Goal: Information Seeking & Learning: Learn about a topic

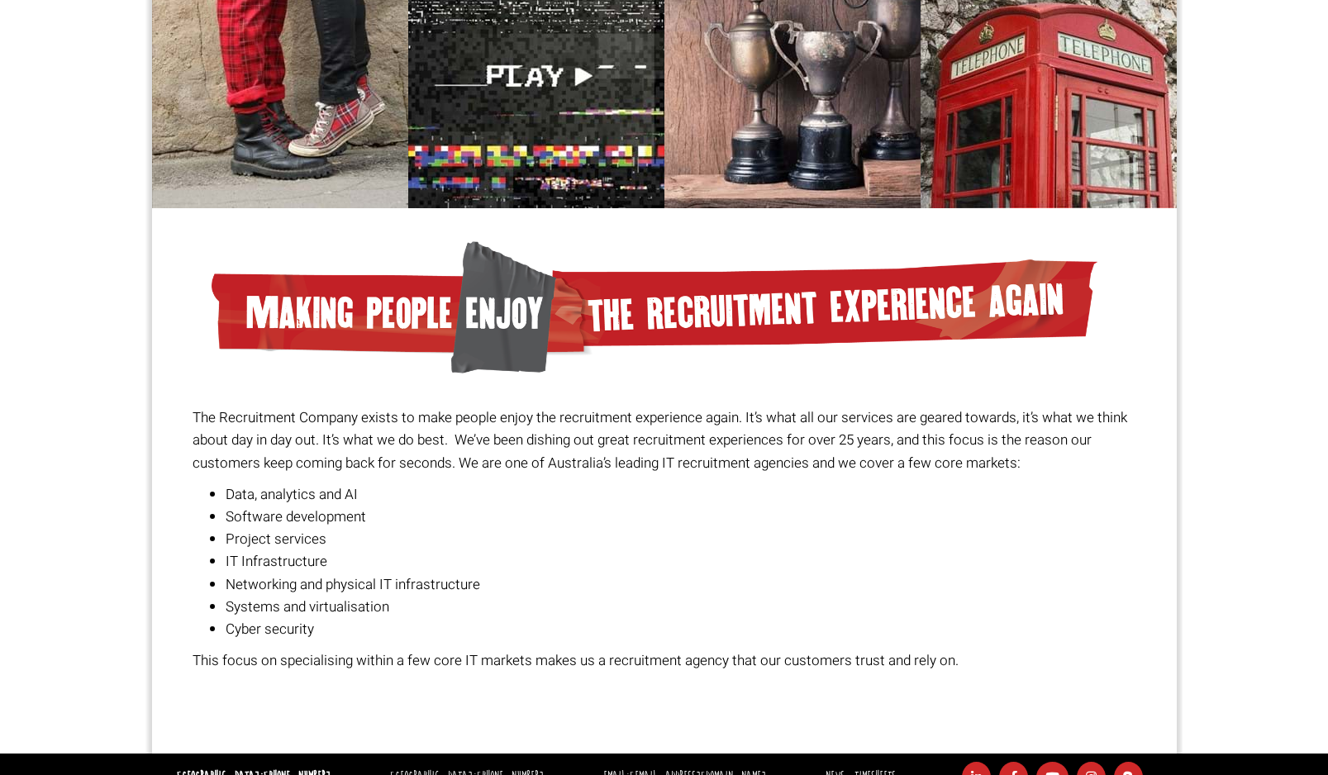
scroll to position [1065, 0]
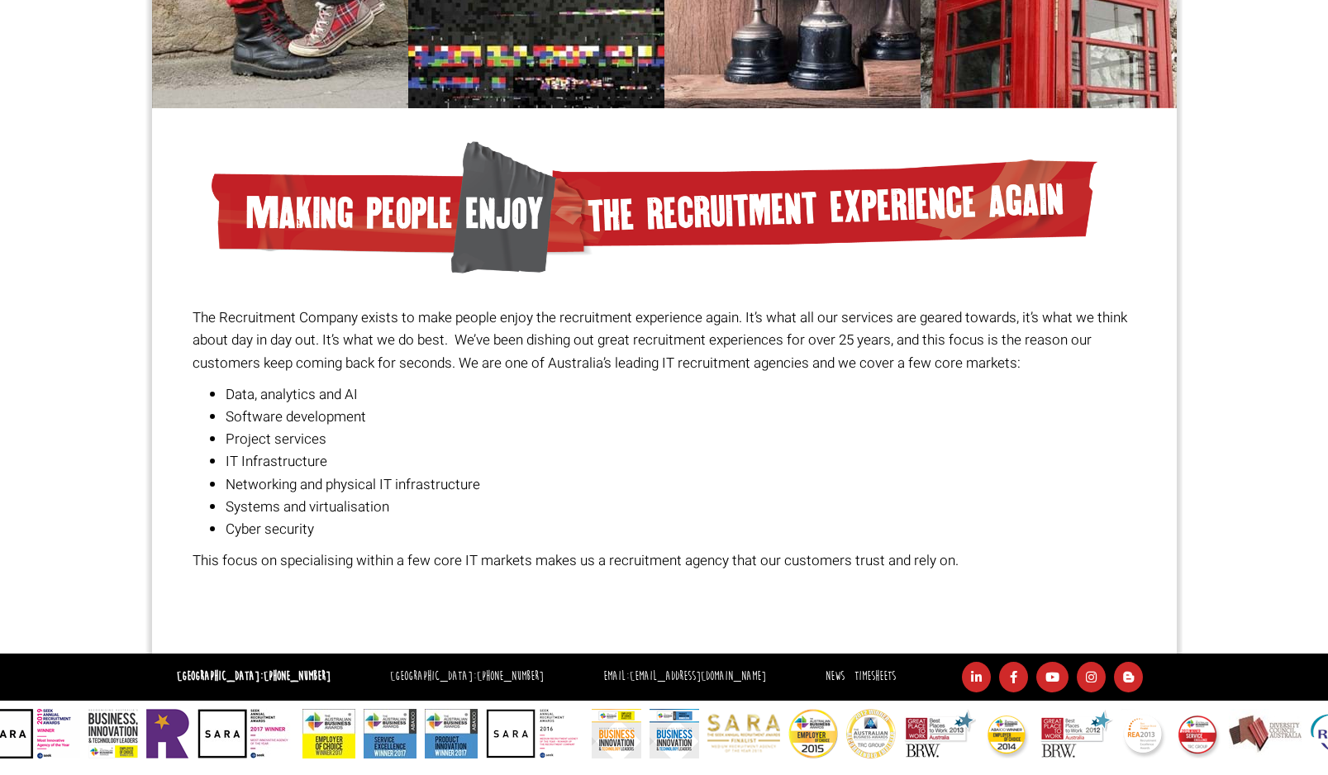
click at [275, 470] on li "IT Infrastructure" at bounding box center [681, 461] width 910 height 22
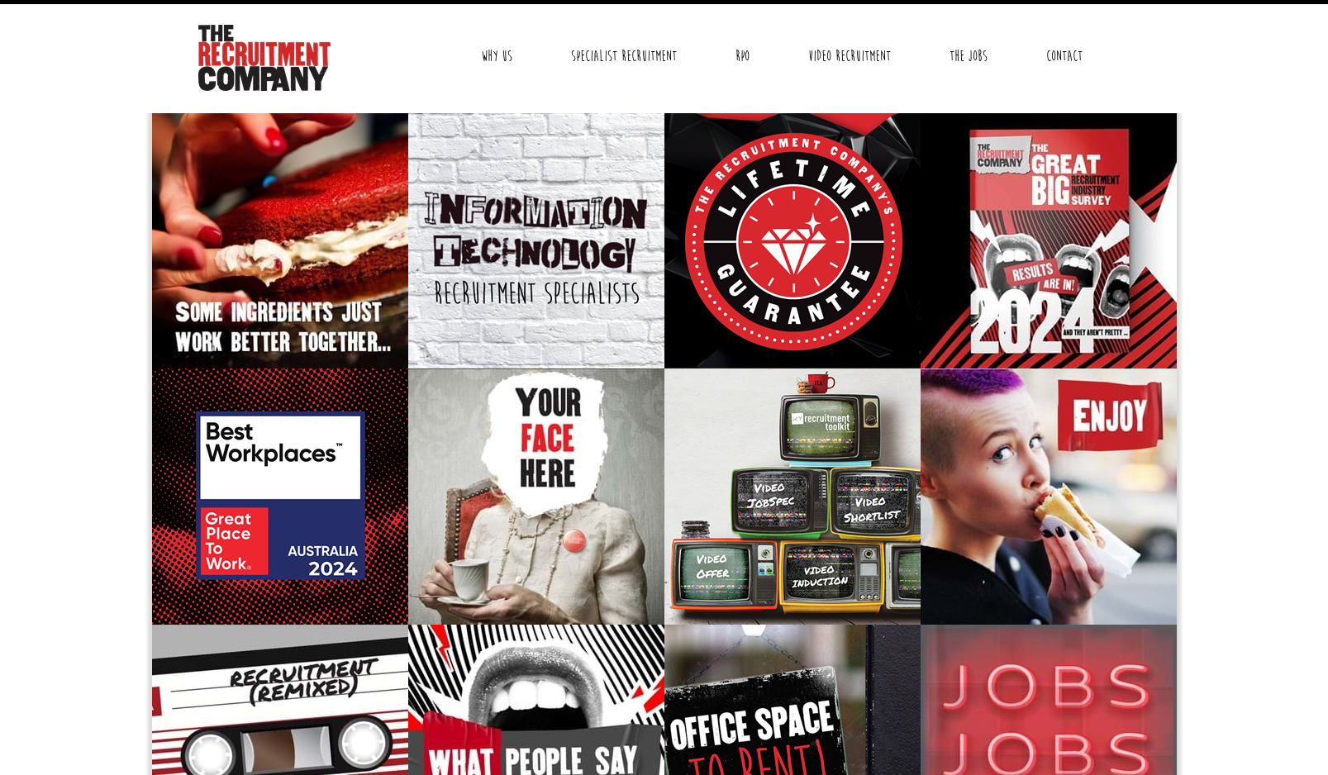
scroll to position [0, 0]
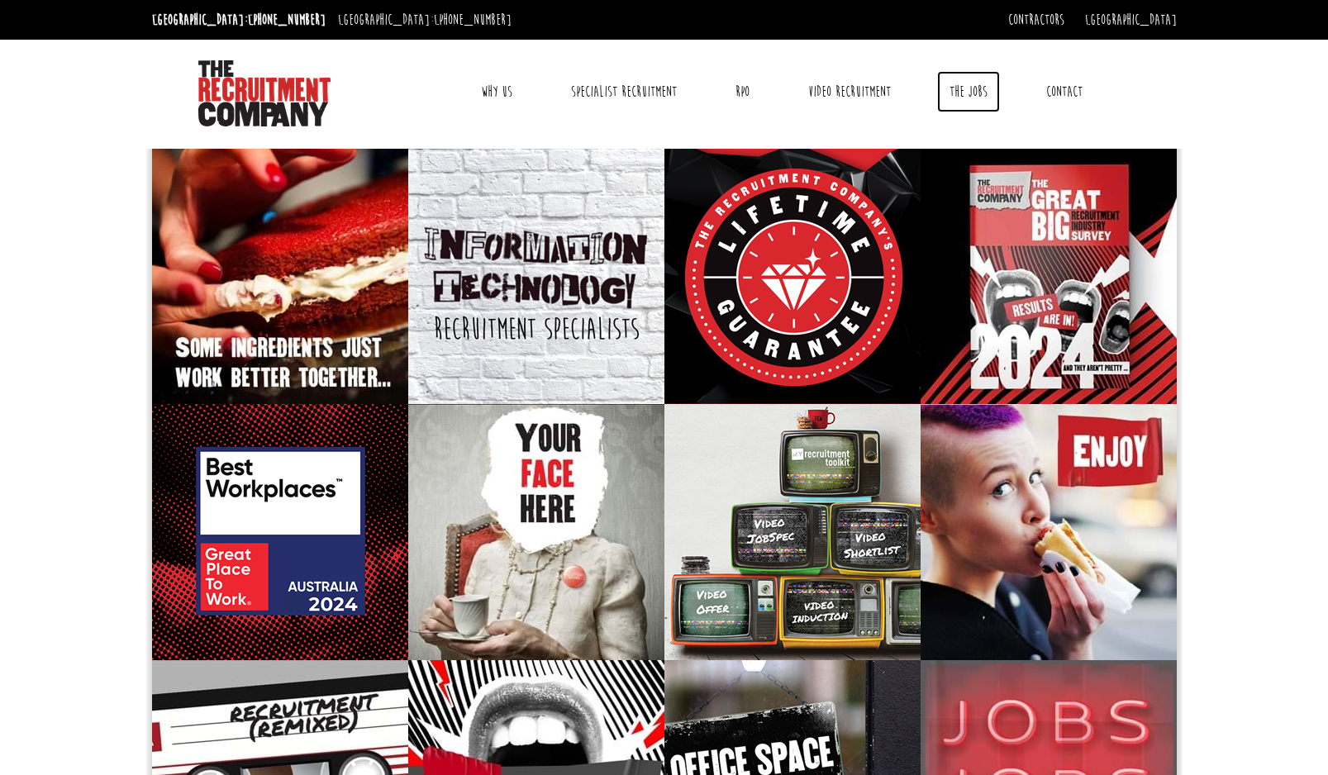
click at [967, 93] on link "The Jobs" at bounding box center [968, 91] width 63 height 41
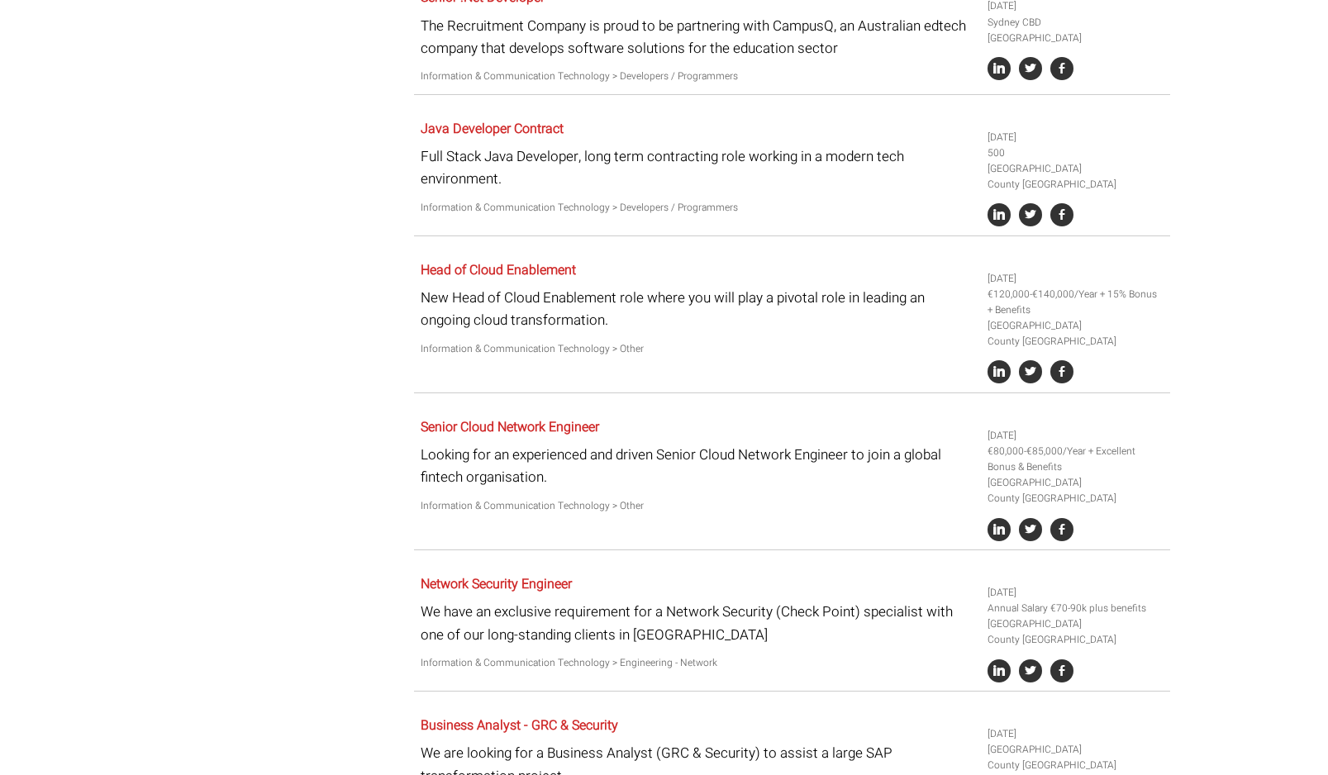
scroll to position [1954, 0]
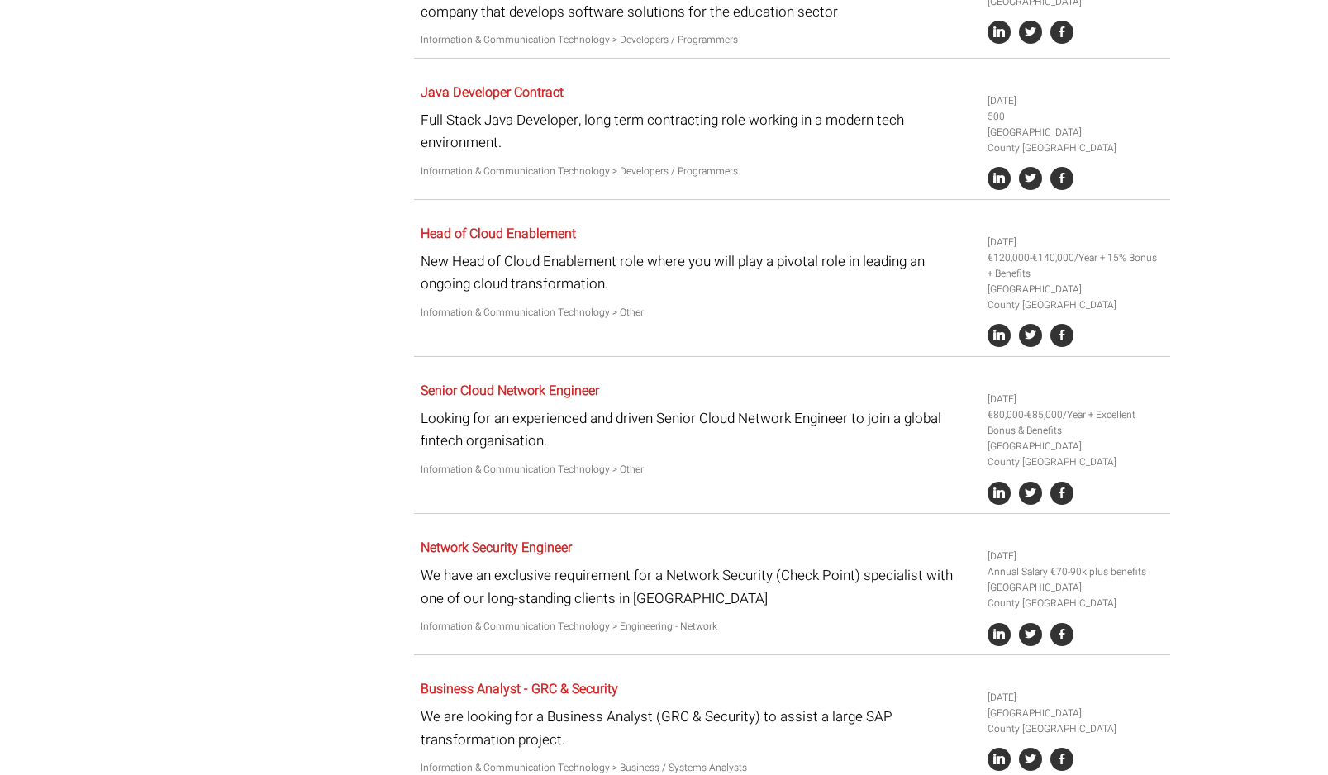
click at [260, 269] on div "Job Filter All Locations Sydney Melbourne Ireland Sydney CBD Parramatta Circula…" at bounding box center [663, 71] width 1037 height 3730
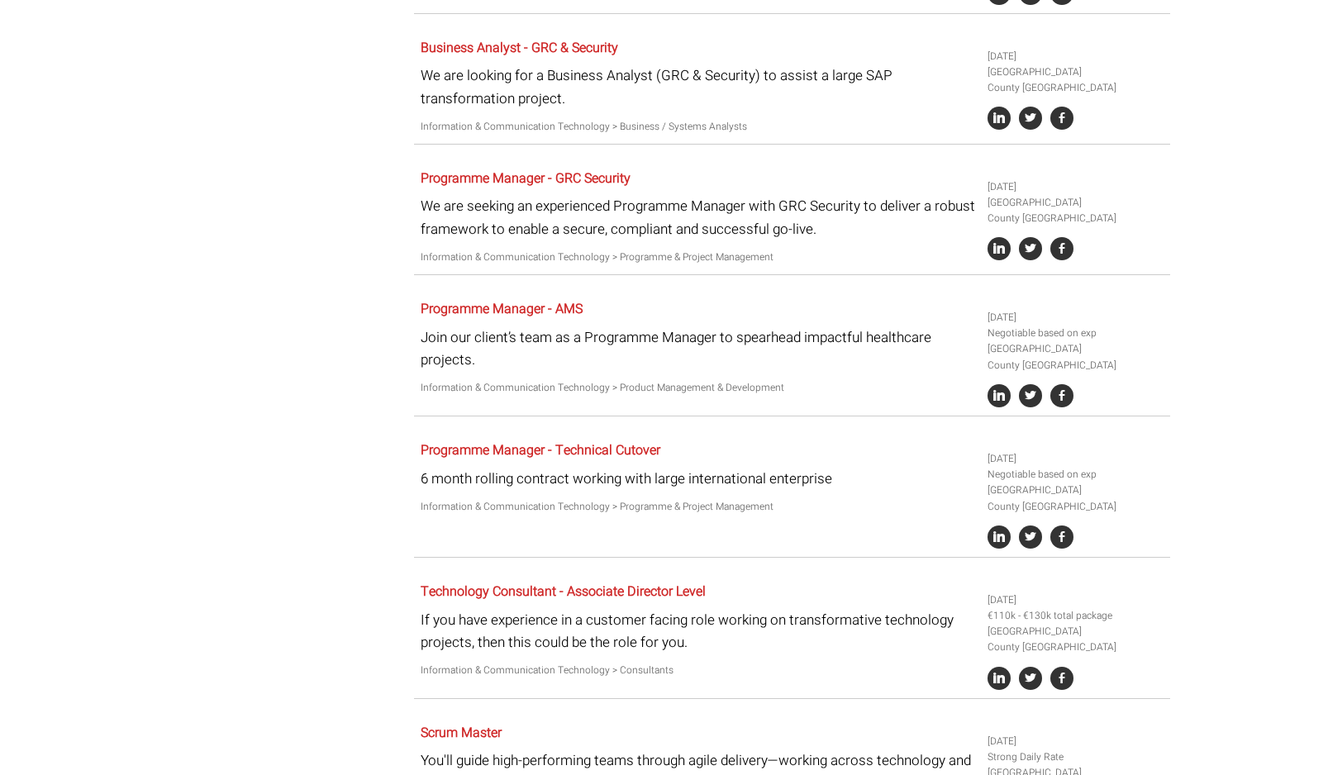
scroll to position [2596, 0]
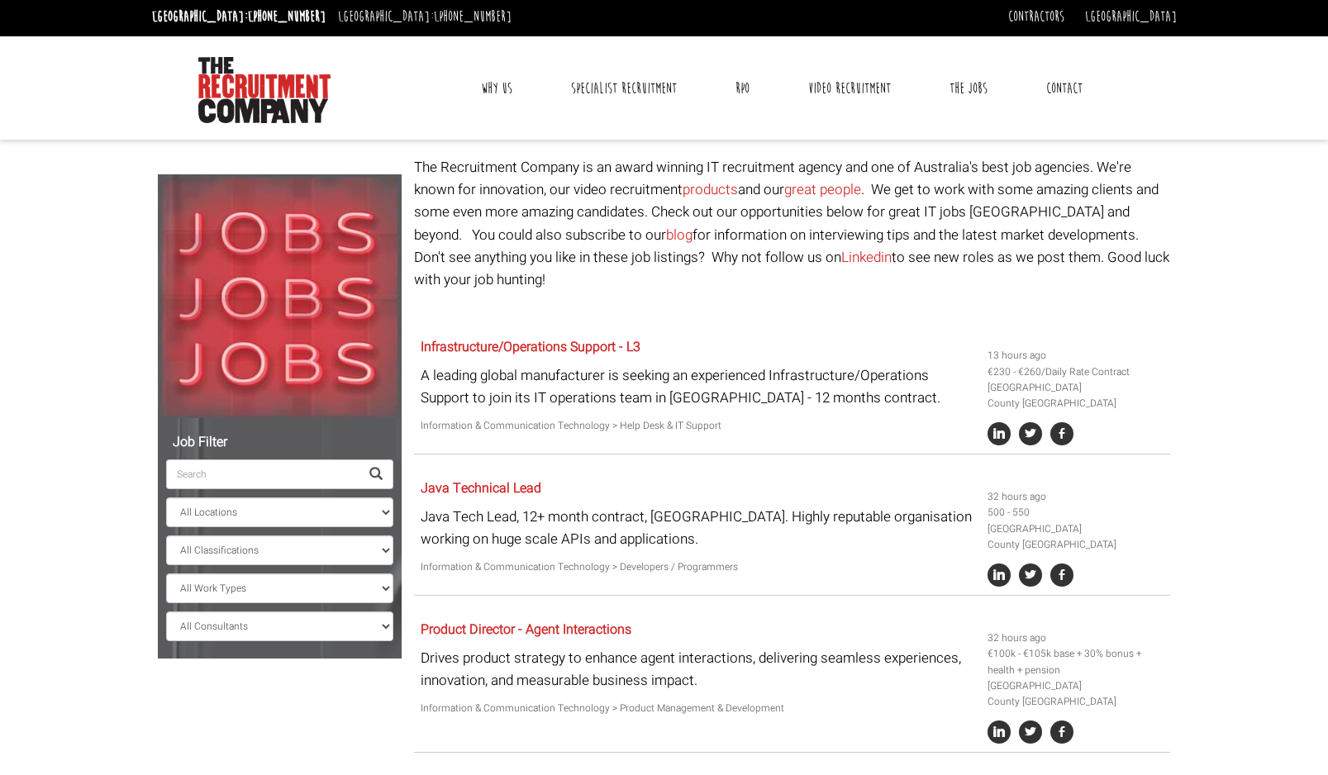
scroll to position [0, 0]
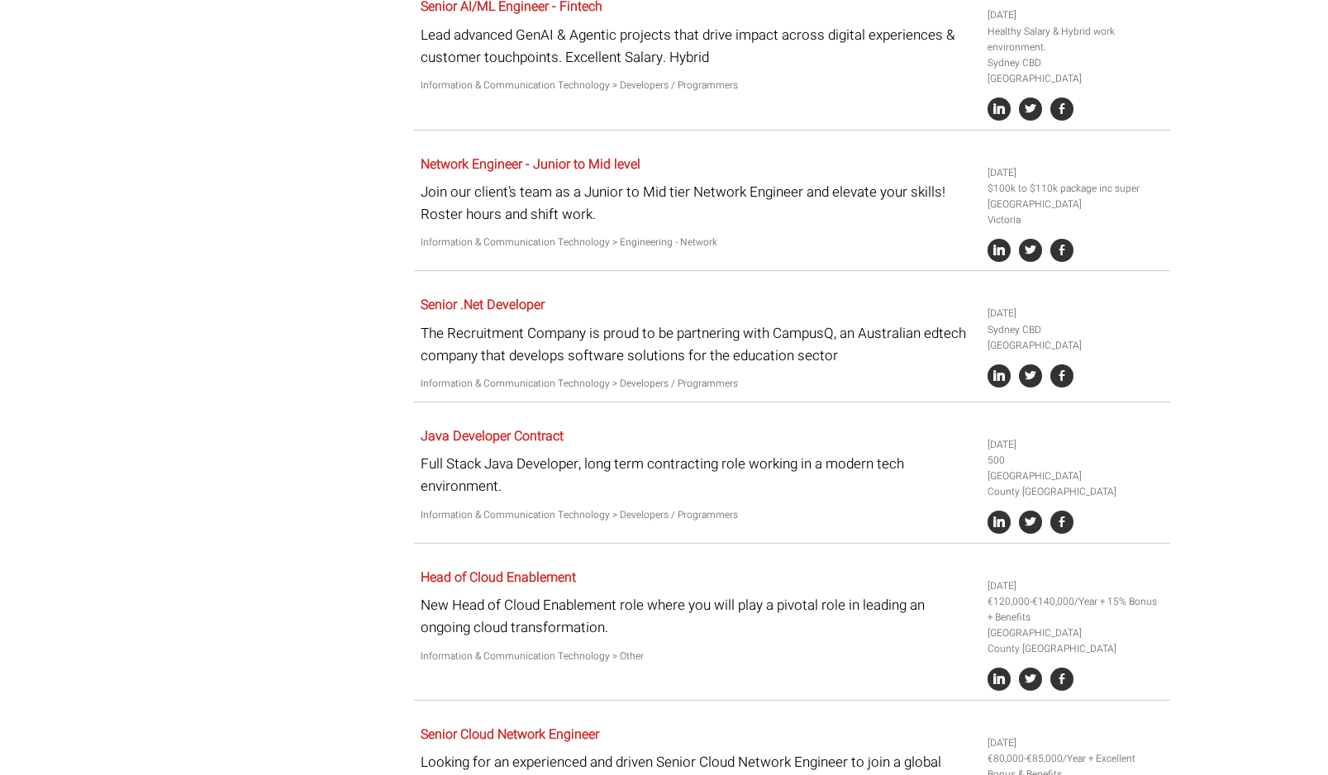
scroll to position [1641, 0]
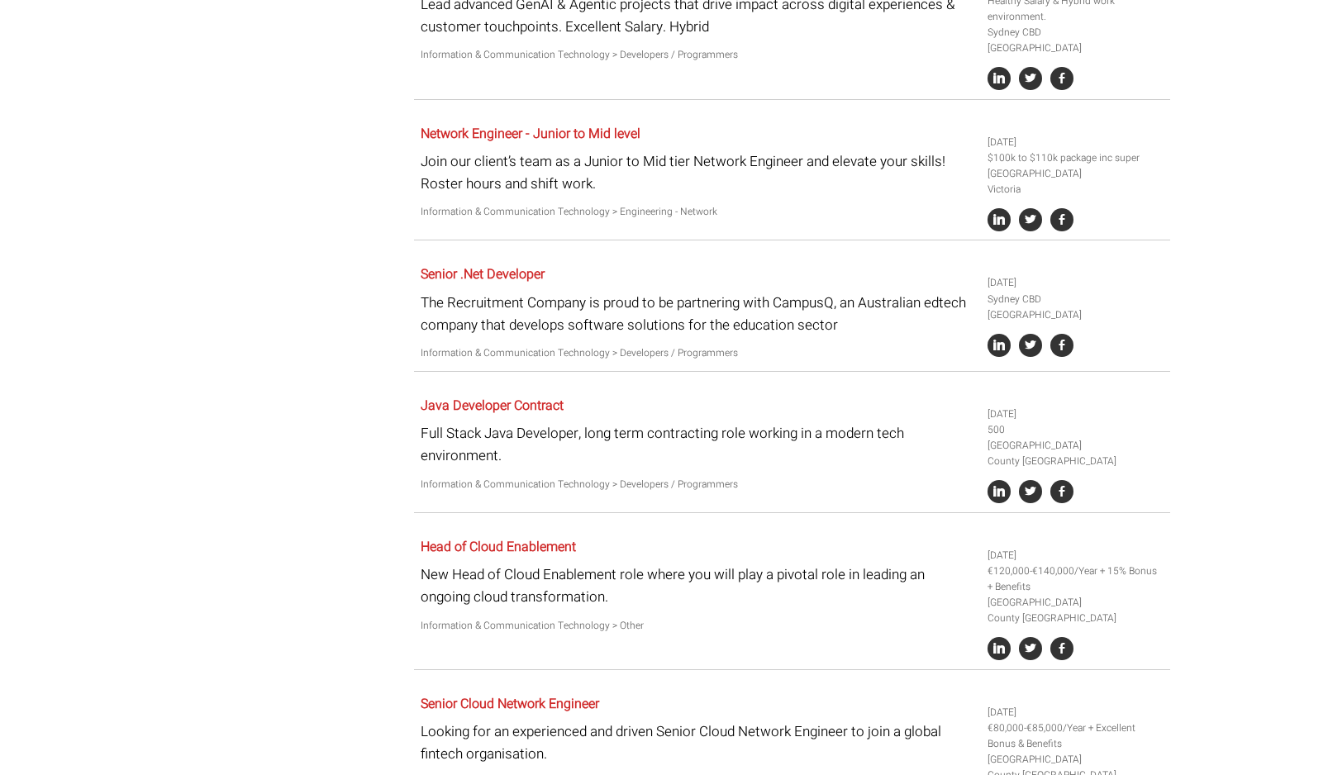
click at [328, 516] on div "Job Filter All Locations Sydney Melbourne Ireland Sydney CBD Parramatta Circula…" at bounding box center [663, 384] width 1037 height 3730
click at [308, 525] on div "Job Filter All Locations Sydney Melbourne Ireland Sydney CBD Parramatta Circula…" at bounding box center [663, 384] width 1037 height 3730
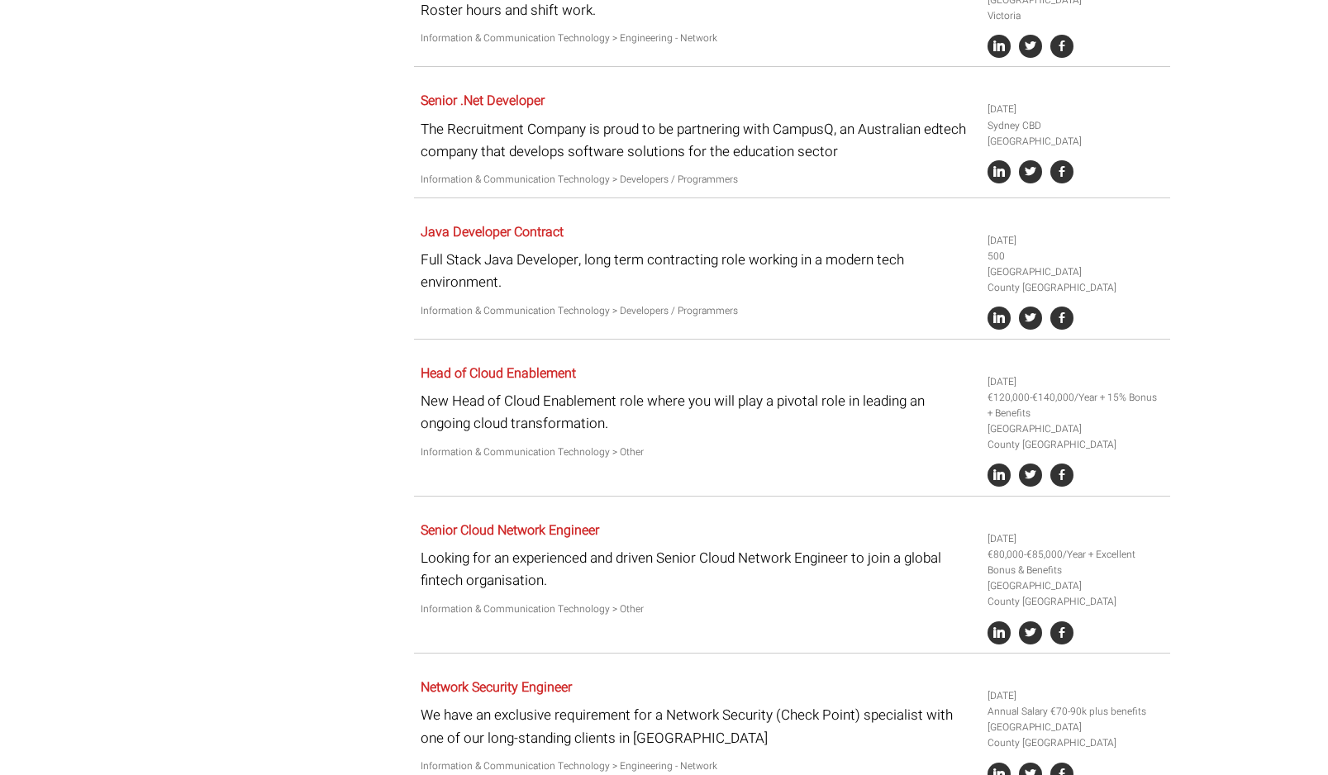
scroll to position [1816, 0]
click at [319, 508] on div "Job Filter All Locations Sydney Melbourne Ireland Sydney CBD Parramatta Circula…" at bounding box center [663, 209] width 1037 height 3730
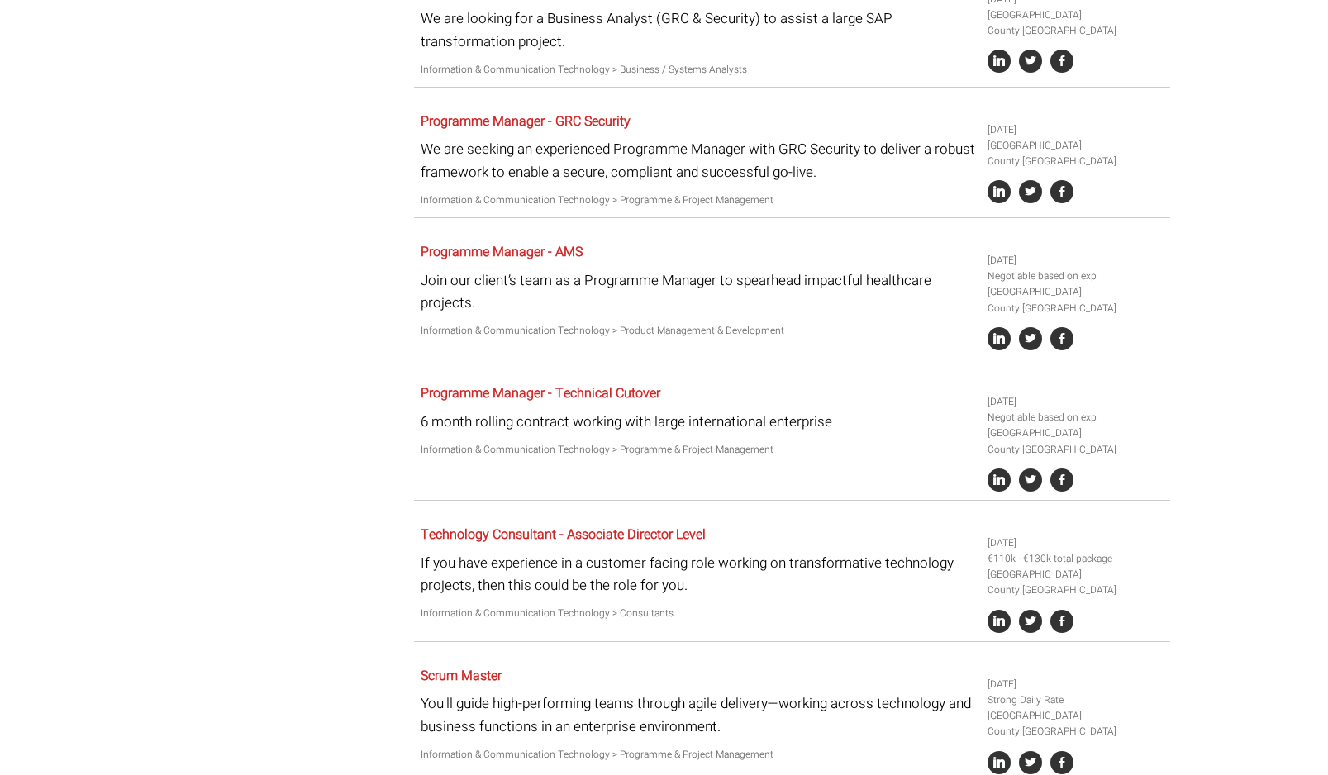
scroll to position [2656, 0]
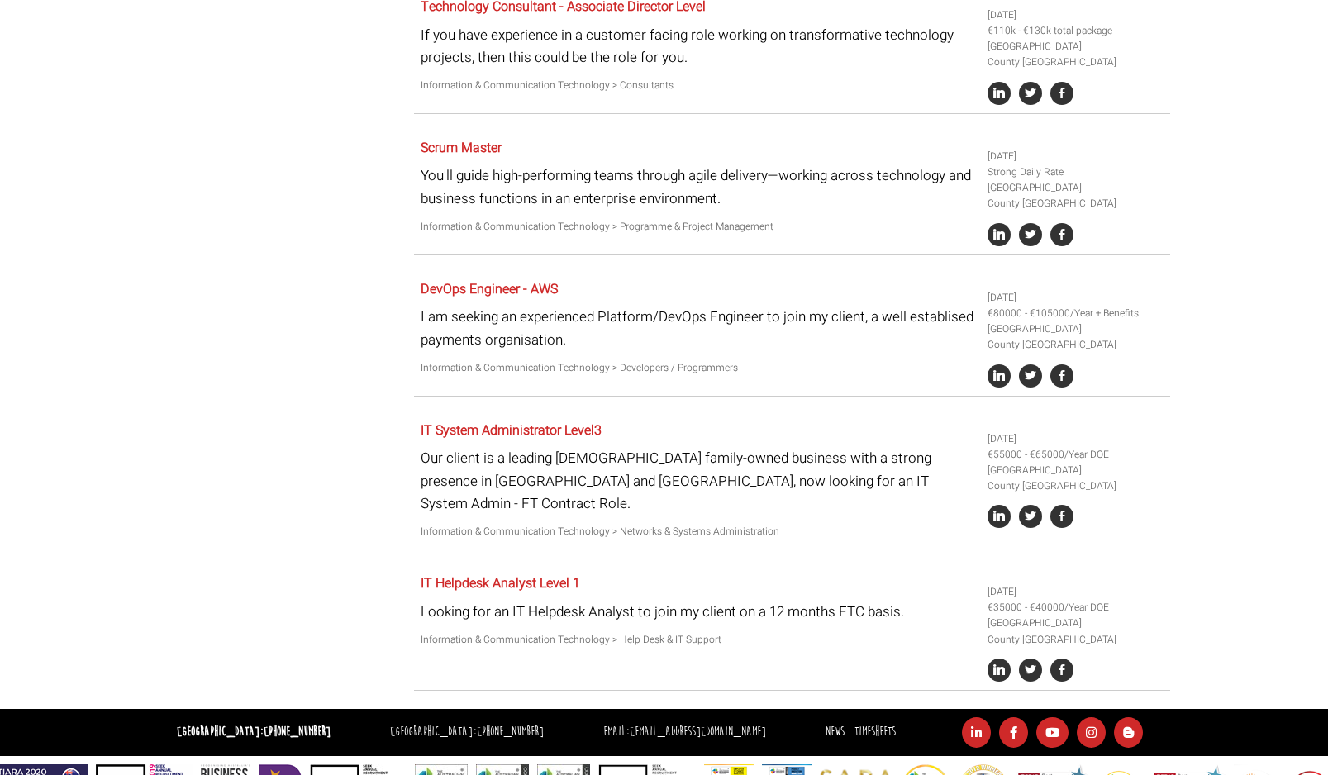
scroll to position [3181, 0]
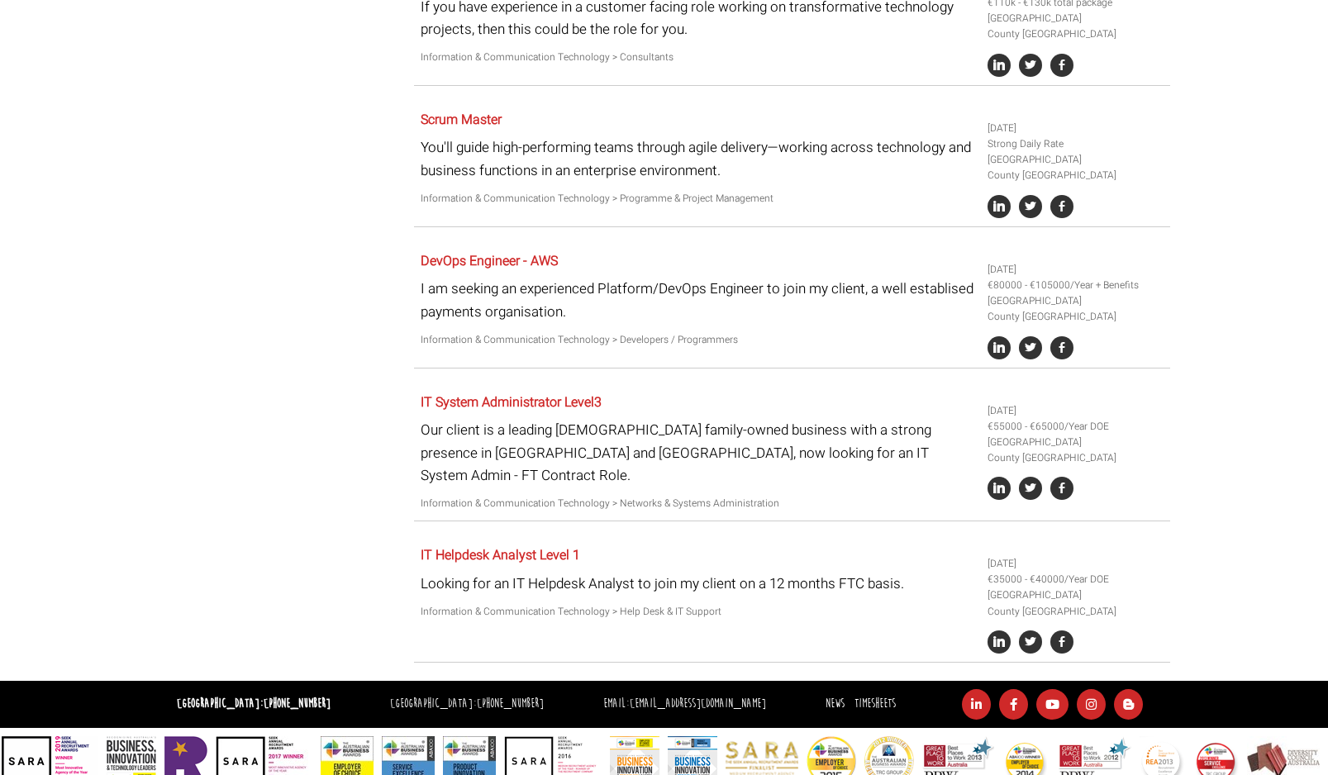
scroll to position [3210, 0]
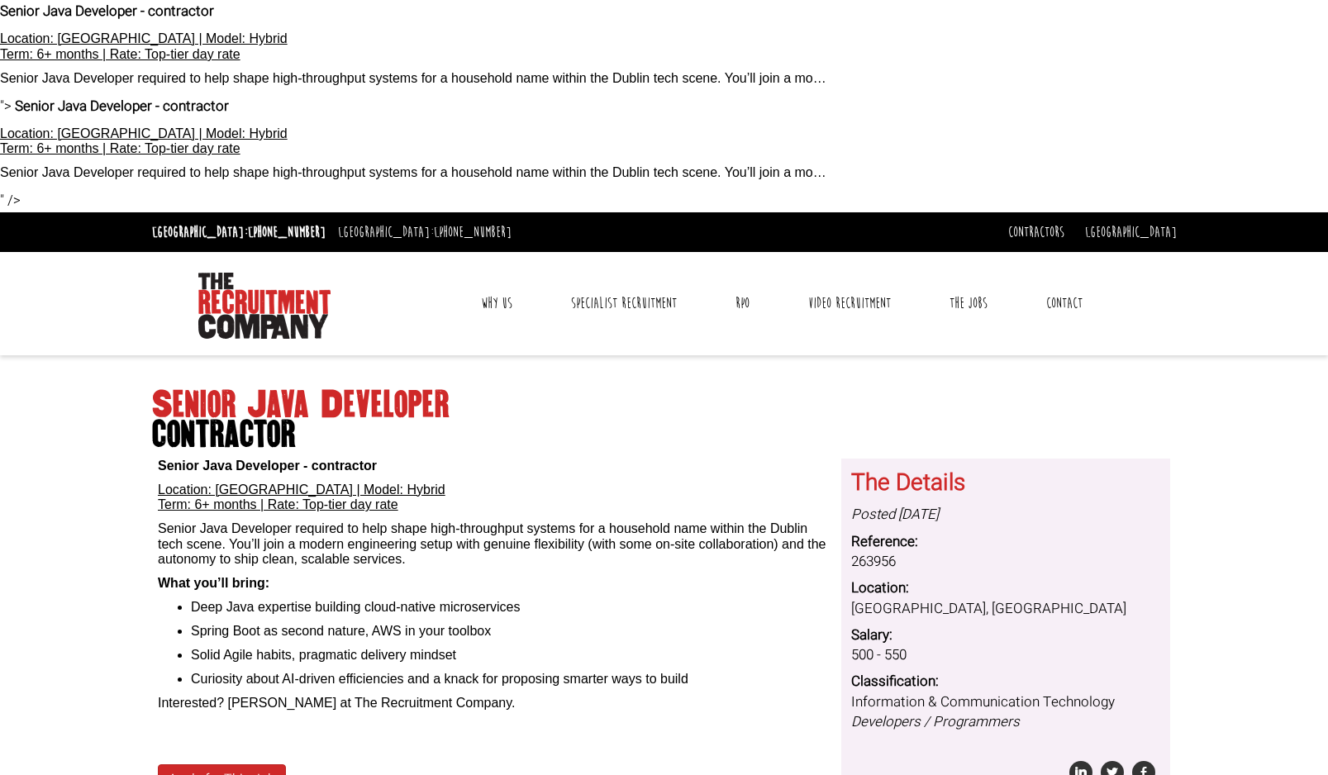
click at [636, 447] on span "contractor" at bounding box center [664, 435] width 1025 height 30
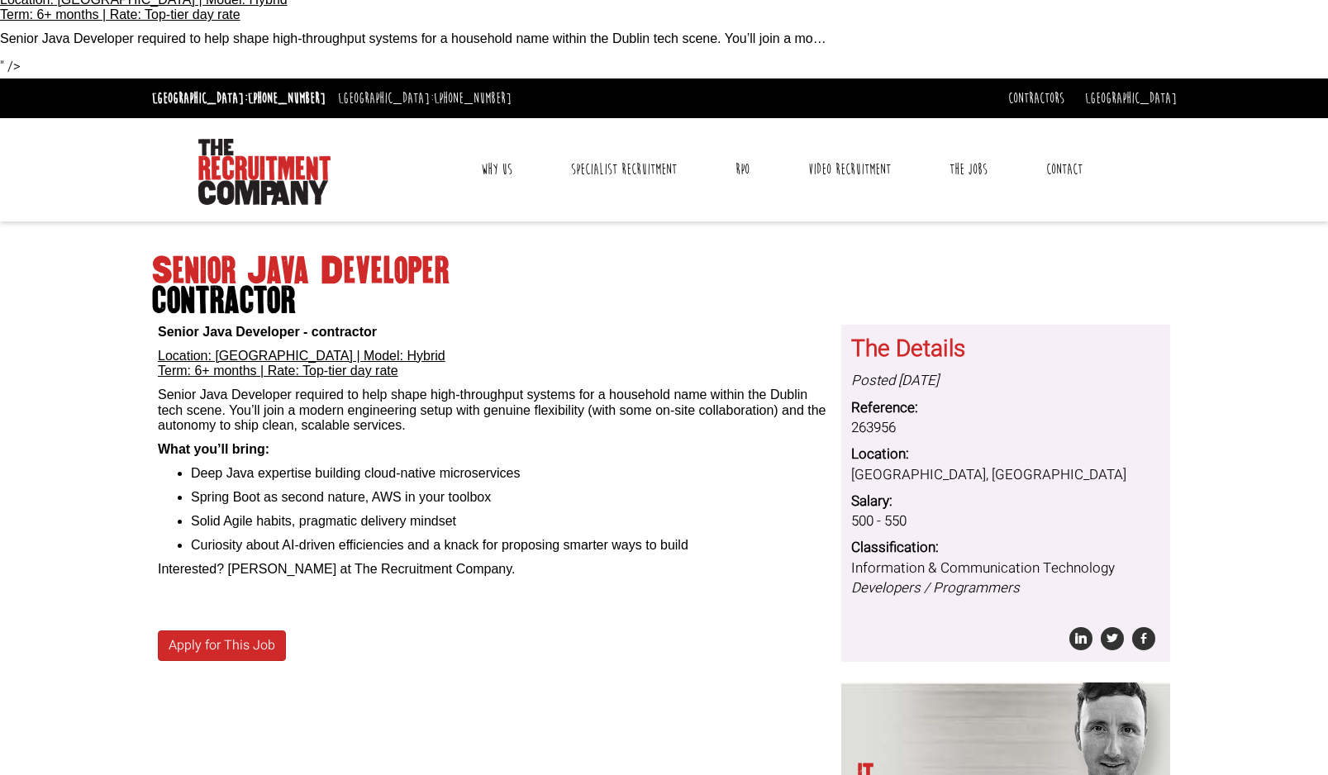
scroll to position [140, 0]
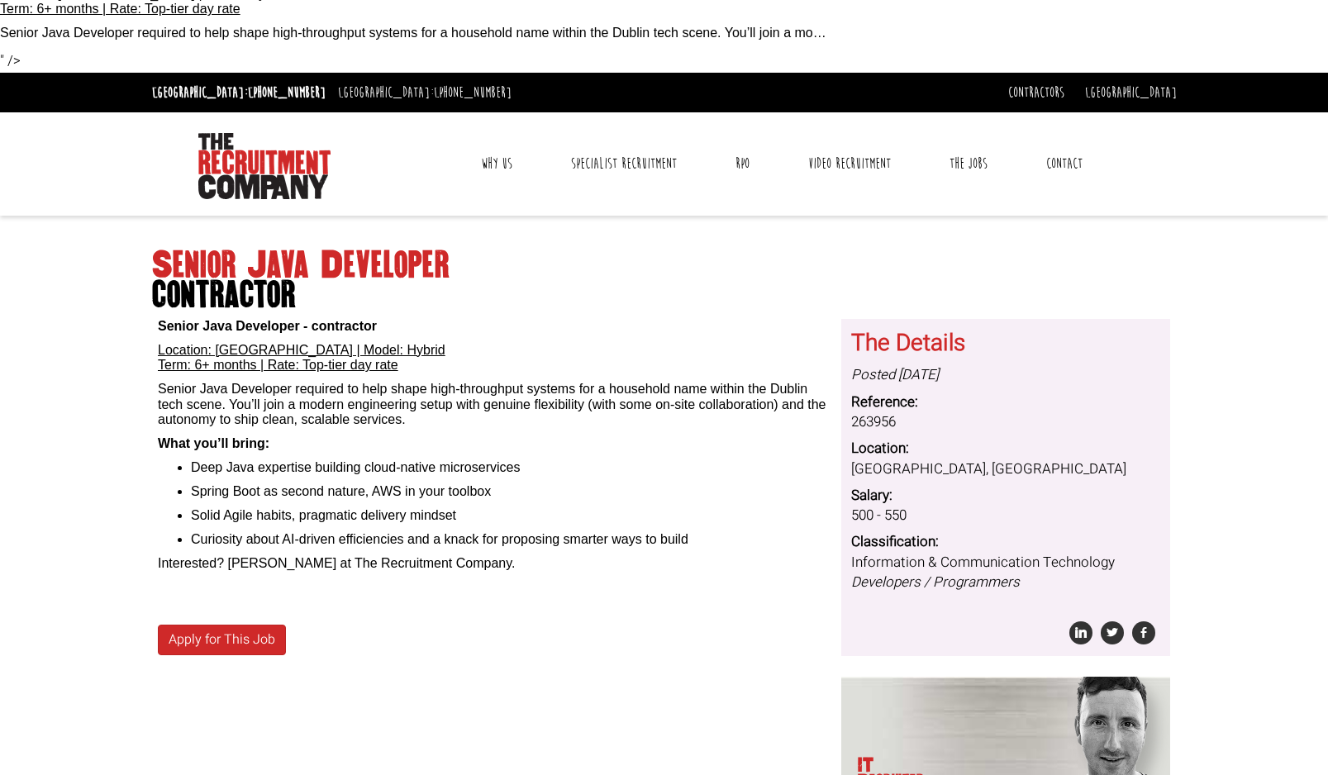
click at [719, 530] on ul "Deep Java expertise building cloud-native microservices Spring Boot as second n…" at bounding box center [493, 504] width 671 height 88
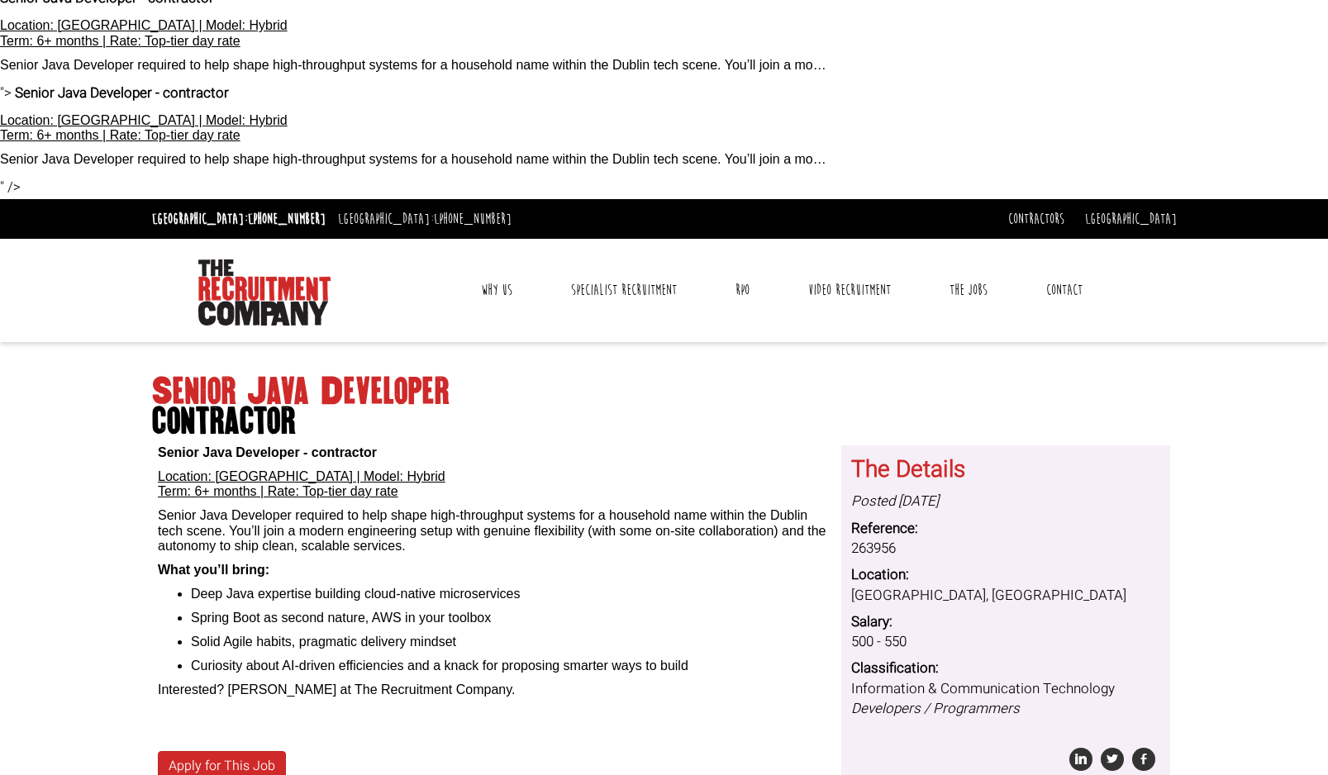
scroll to position [0, 0]
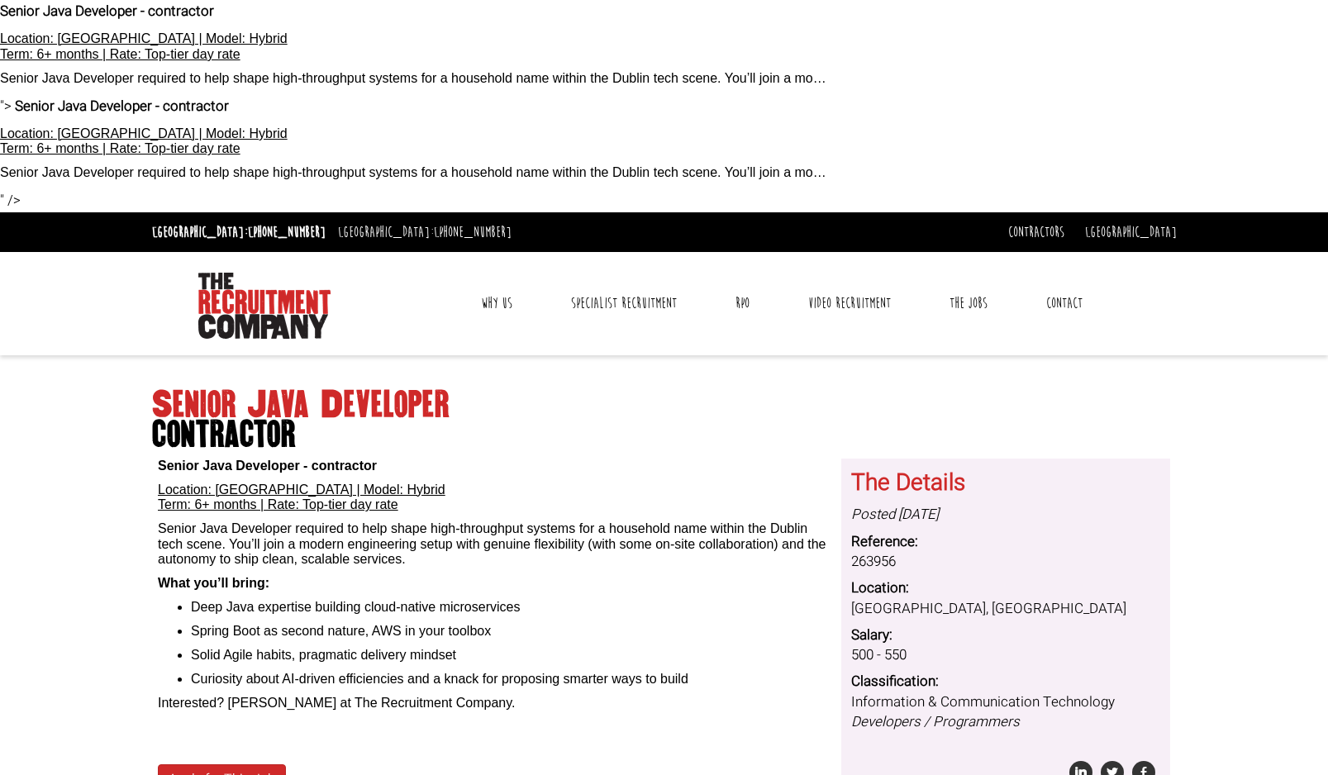
click at [641, 434] on span "contractor" at bounding box center [664, 435] width 1025 height 30
click at [634, 454] on div "Senior Java Developer contractor Senior Java Developer - contractor Location: D…" at bounding box center [663, 728] width 1037 height 712
click at [677, 420] on span "contractor" at bounding box center [664, 435] width 1025 height 30
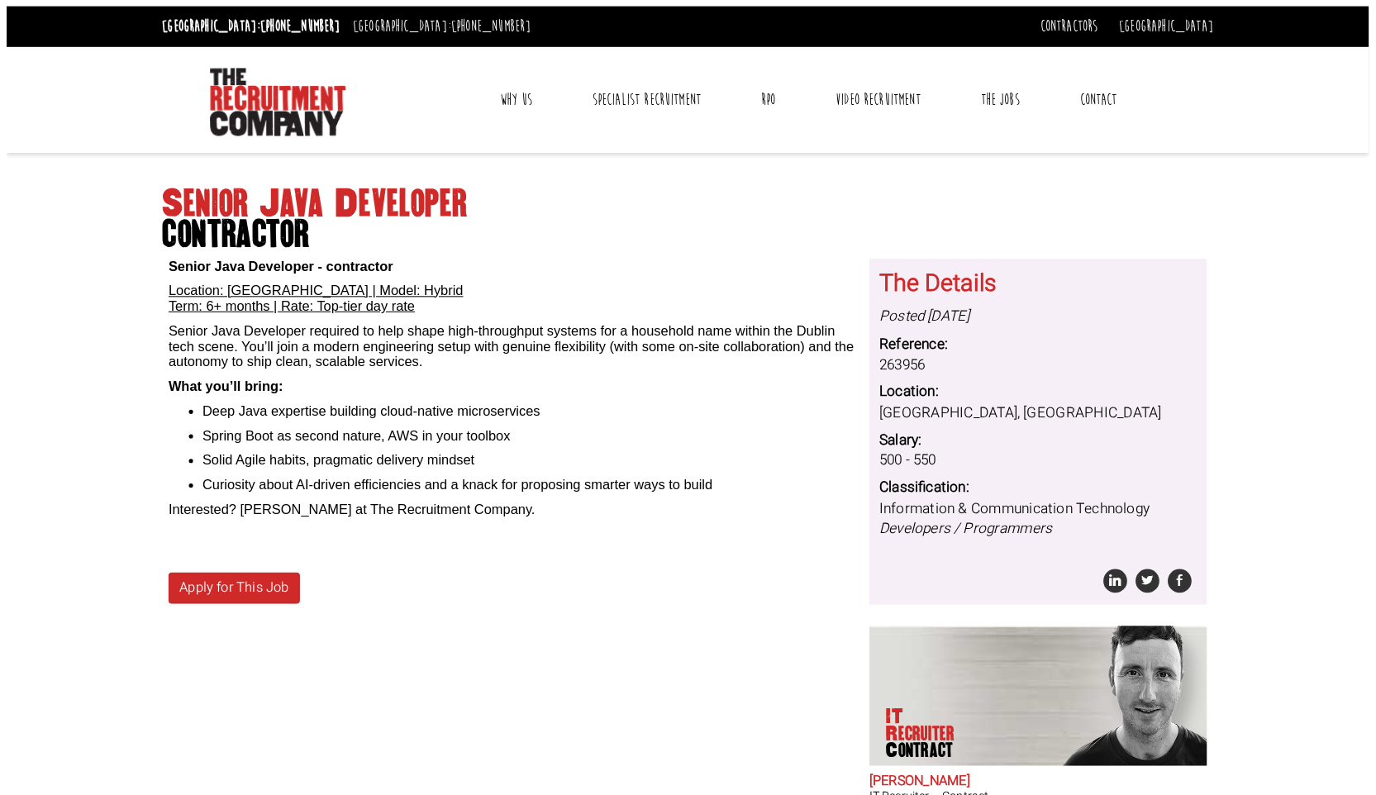
scroll to position [213, 0]
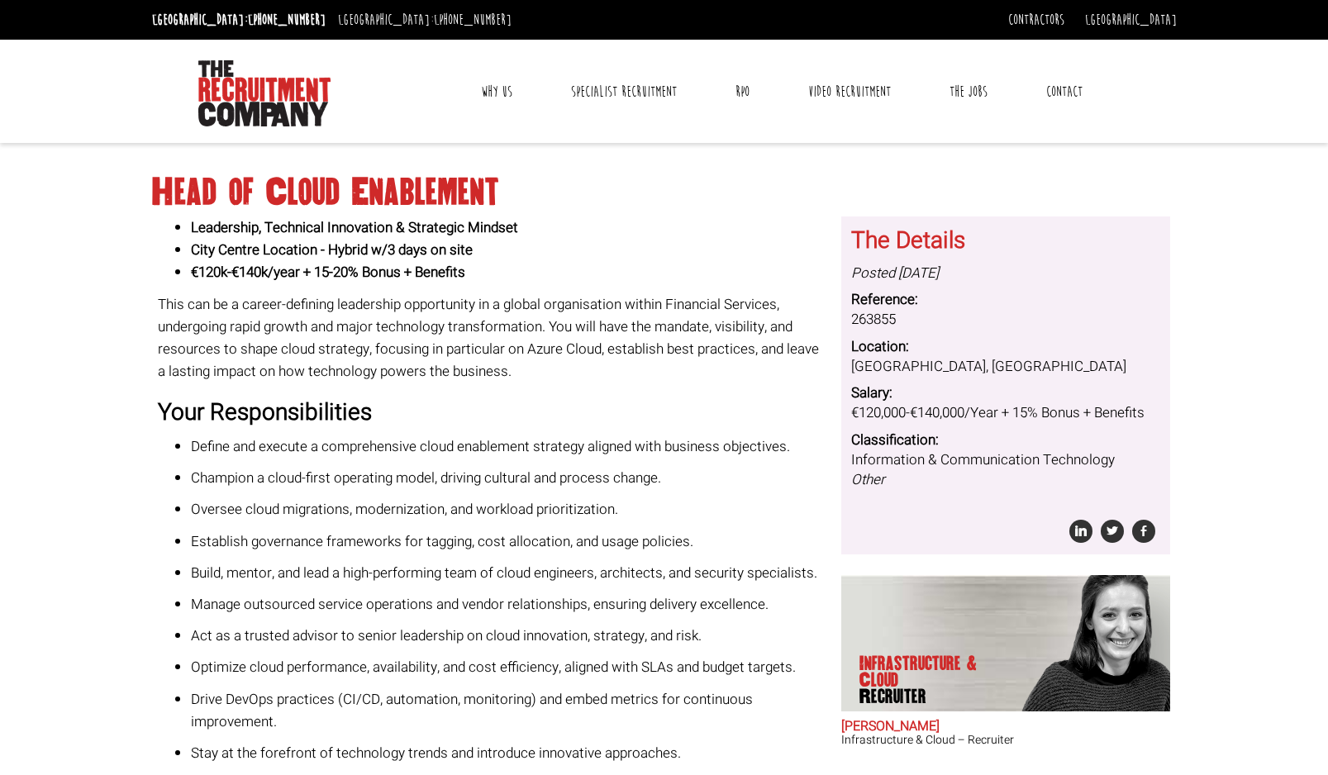
click at [658, 227] on li "Leadership, Technical Innovation & Strategic Mindset" at bounding box center [510, 228] width 638 height 22
click at [637, 237] on li "Leadership, Technical Innovation & Strategic Mindset" at bounding box center [510, 228] width 638 height 22
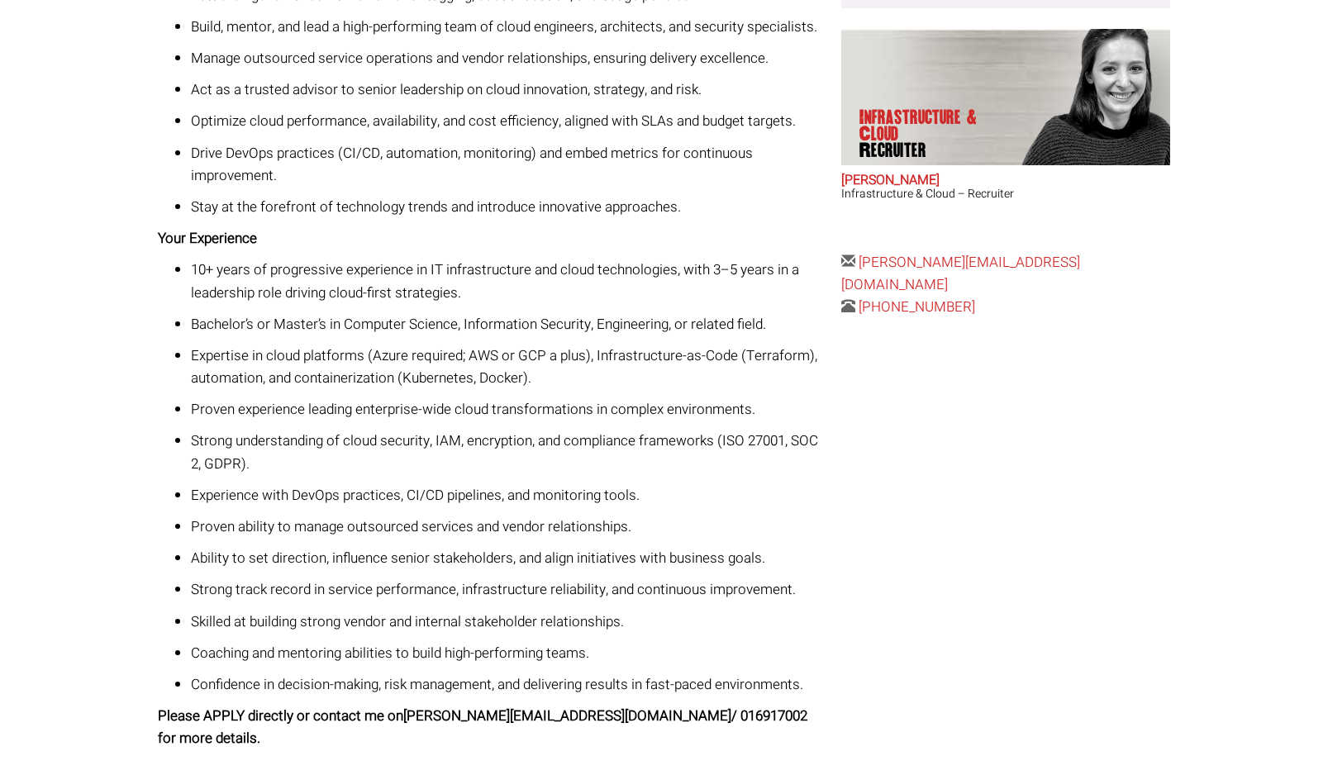
scroll to position [526, 0]
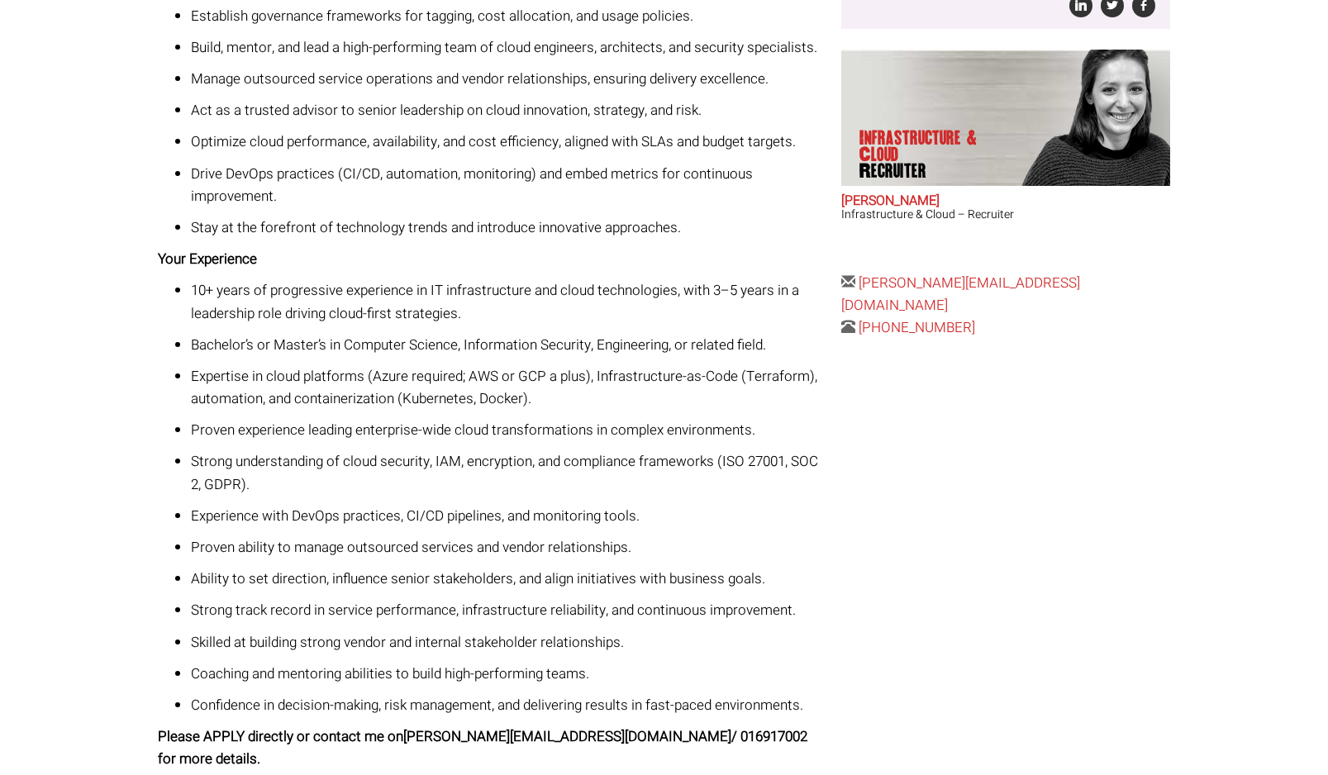
click at [647, 507] on p "Experience with DevOps practices, CI/CD pipelines, and monitoring tools." at bounding box center [510, 516] width 638 height 22
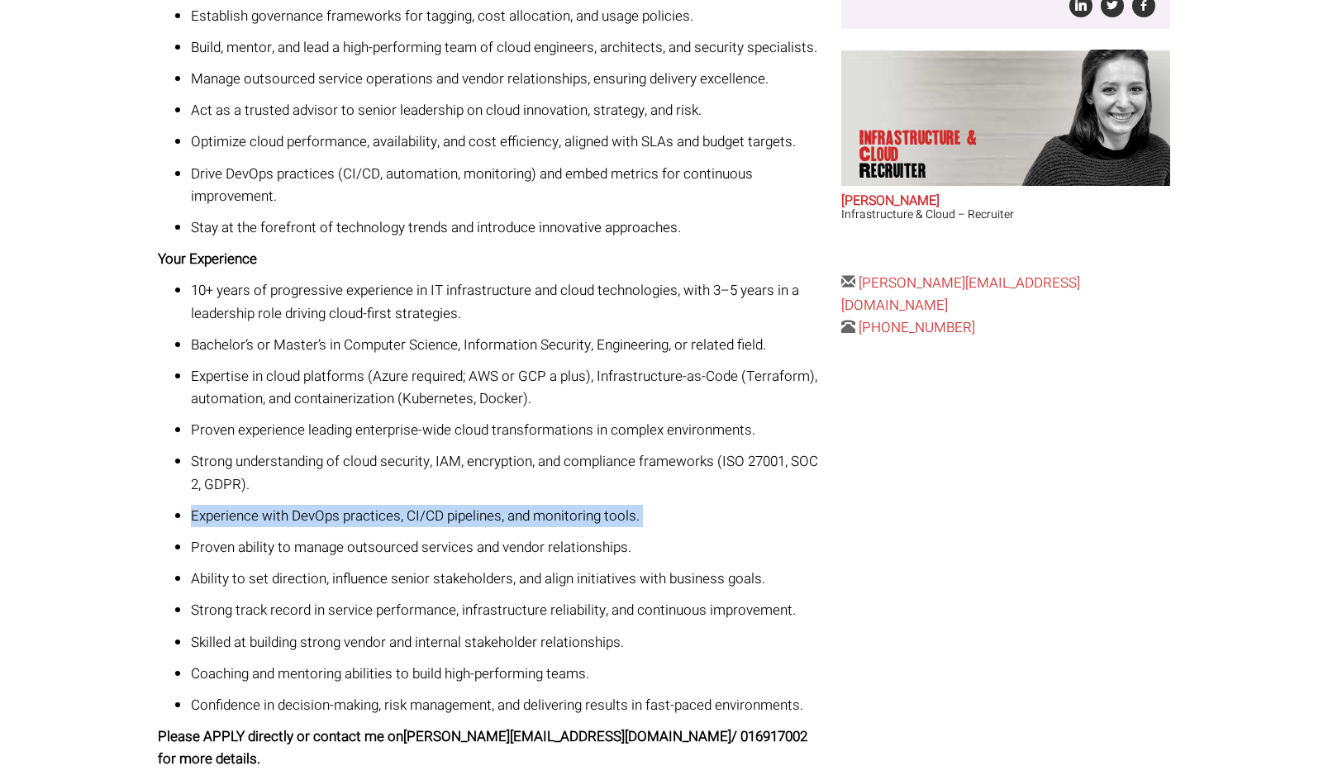
click at [647, 507] on p "Experience with DevOps practices, CI/CD pipelines, and monitoring tools." at bounding box center [510, 516] width 638 height 22
click at [686, 509] on p "Experience with DevOps practices, CI/CD pipelines, and monitoring tools." at bounding box center [510, 516] width 638 height 22
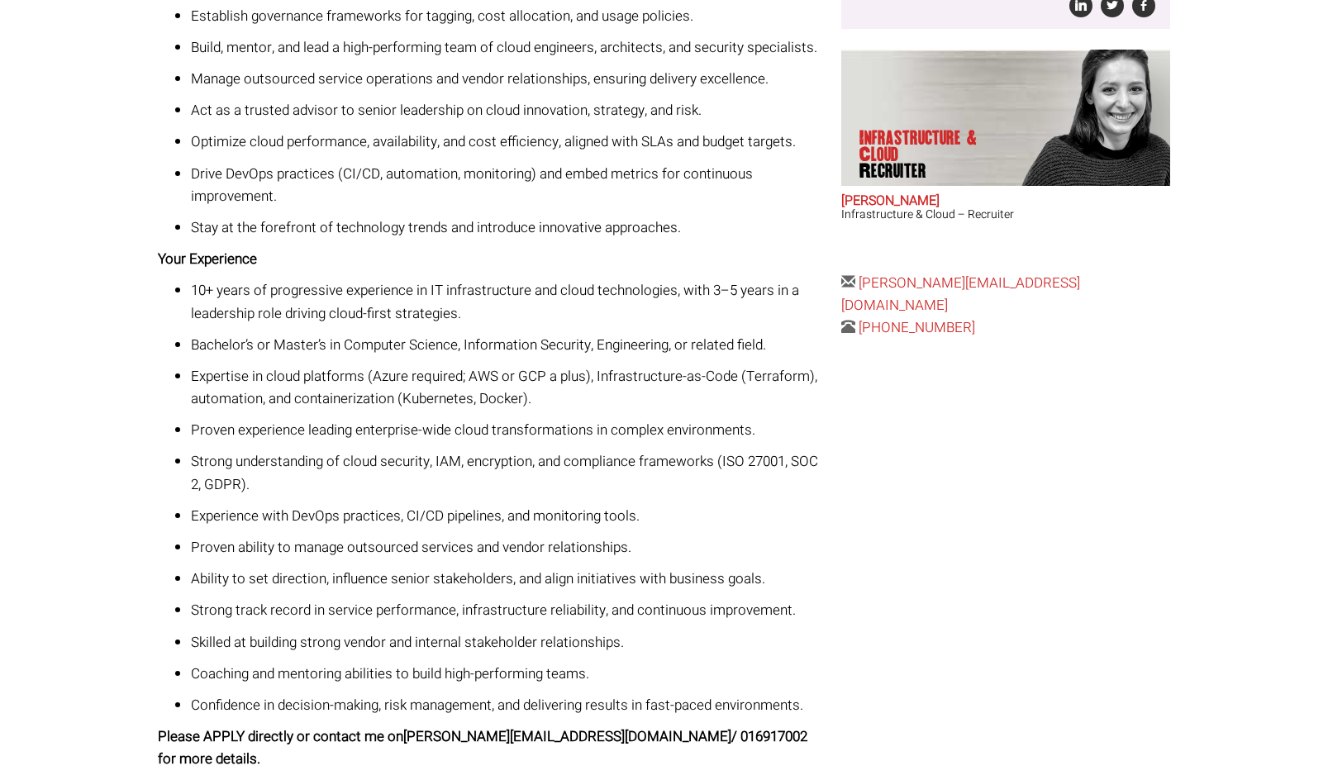
click at [686, 509] on p "Experience with DevOps practices, CI/CD pipelines, and monitoring tools." at bounding box center [510, 516] width 638 height 22
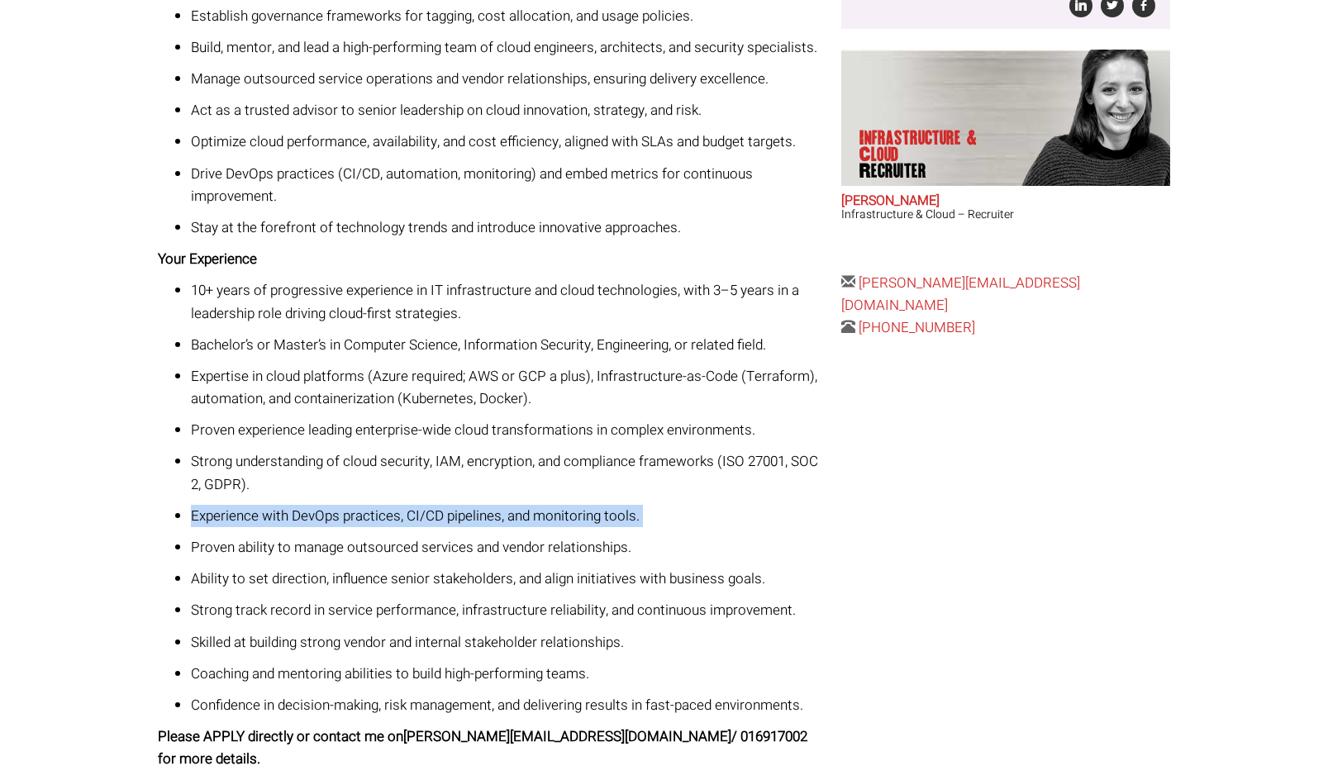
click at [686, 509] on p "Experience with DevOps practices, CI/CD pipelines, and monitoring tools." at bounding box center [510, 516] width 638 height 22
click at [720, 513] on p "Experience with DevOps practices, CI/CD pipelines, and monitoring tools." at bounding box center [510, 516] width 638 height 22
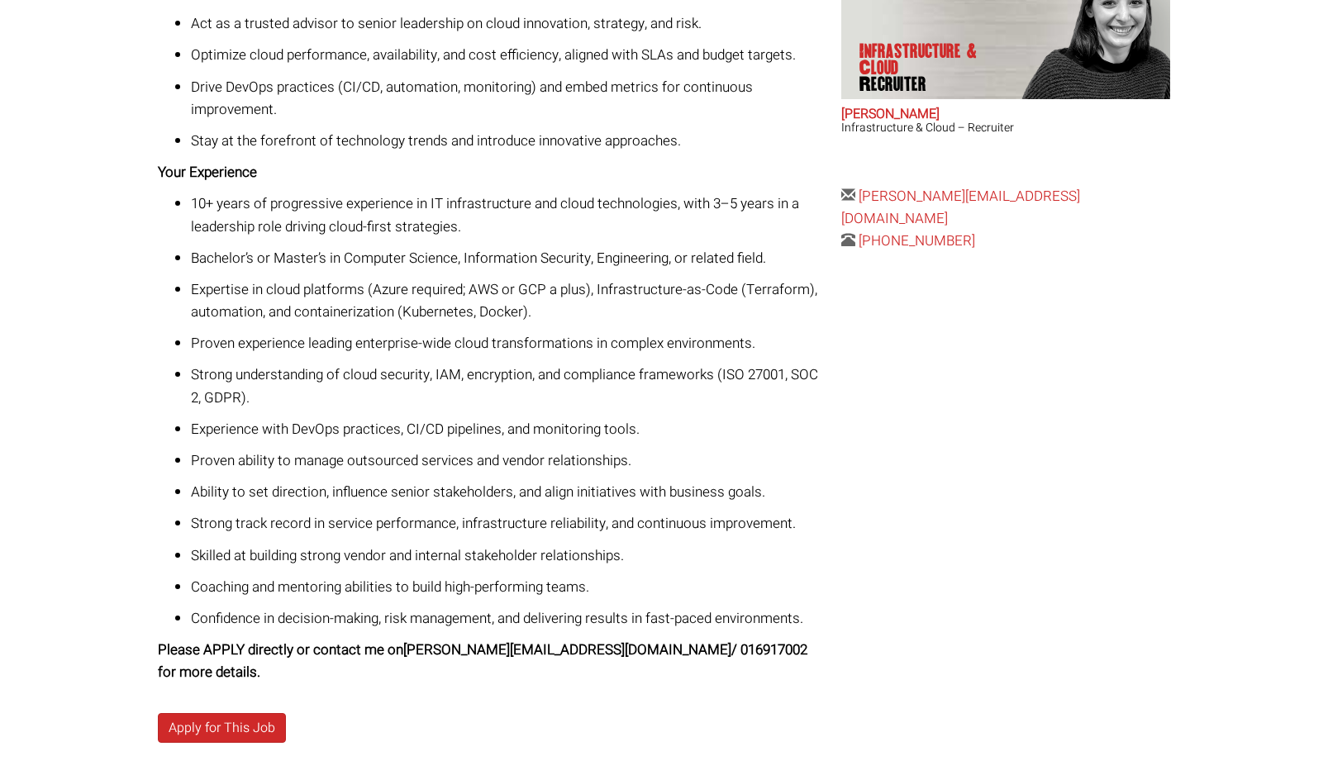
scroll to position [608, 0]
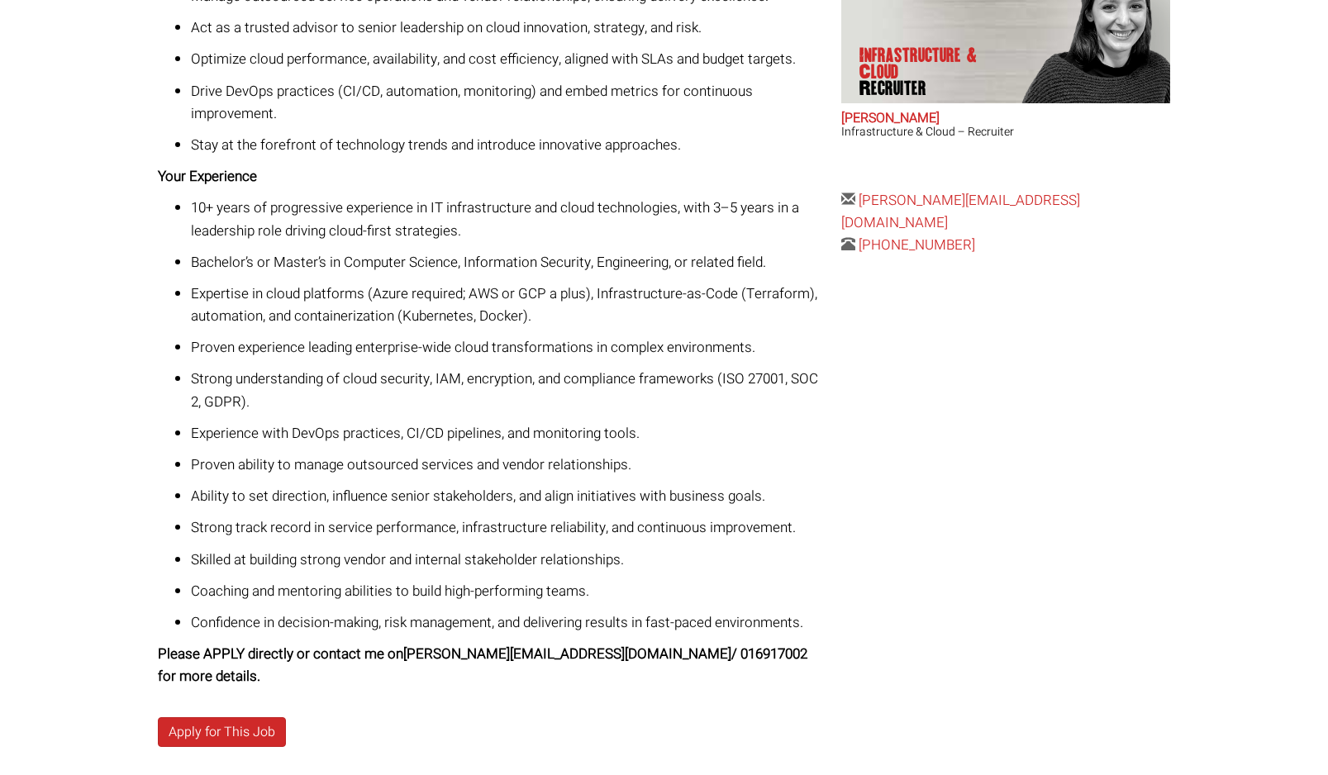
click at [861, 646] on div "Head of Cloud Enablement Leadership, Technical Innovation & Strategic Mindset C…" at bounding box center [663, 178] width 1037 height 1254
click at [892, 525] on div "Head of Cloud Enablement Leadership, Technical Innovation & Strategic Mindset C…" at bounding box center [663, 178] width 1037 height 1254
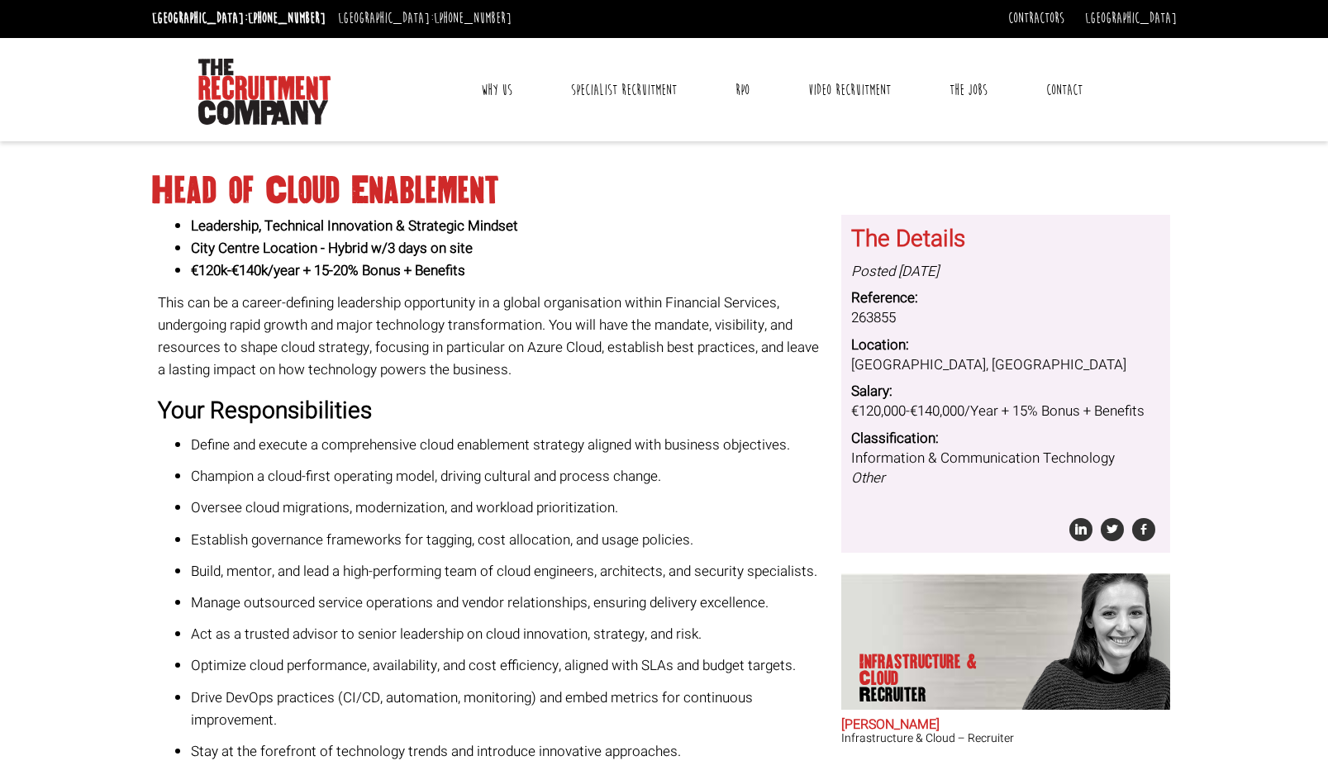
scroll to position [0, 0]
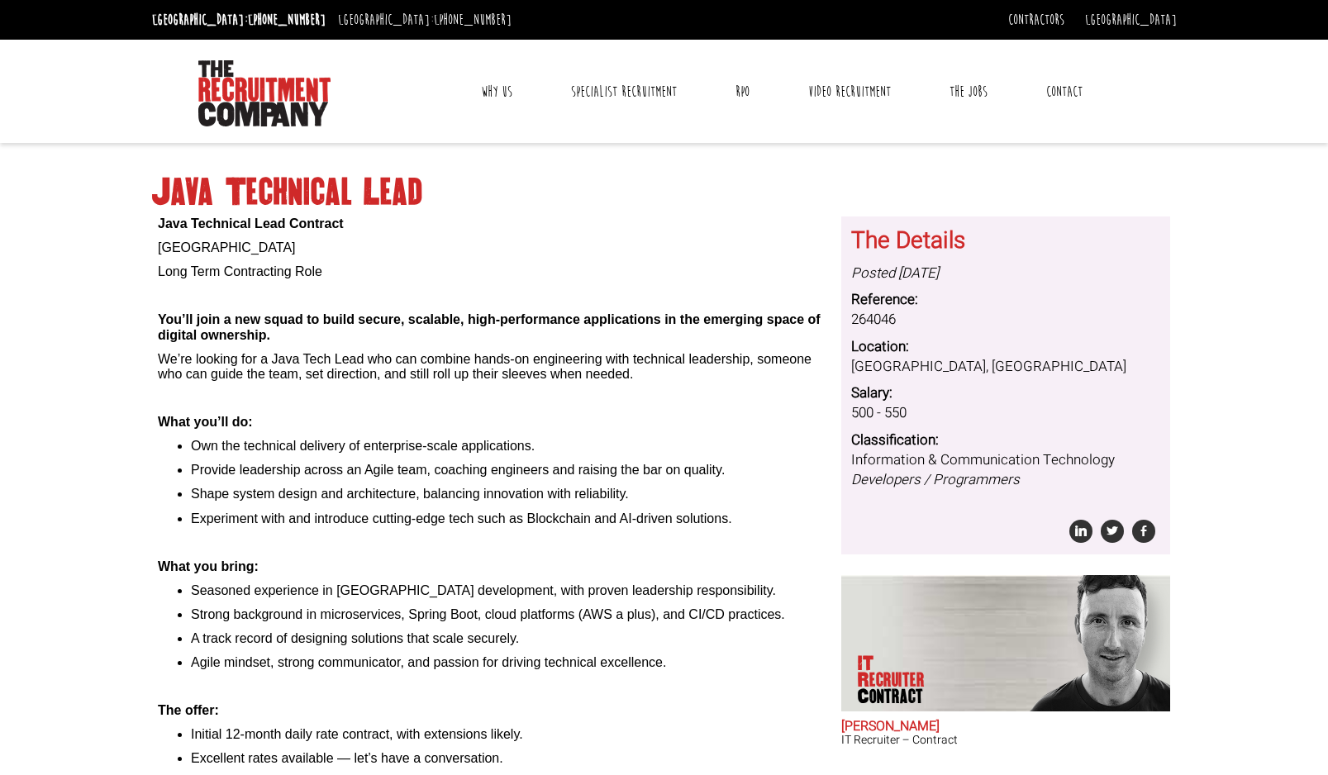
click at [761, 427] on p "What you’ll do:" at bounding box center [493, 422] width 671 height 15
click at [765, 446] on li "Own the technical delivery of enterprise-scale applications." at bounding box center [510, 446] width 638 height 15
click at [683, 217] on p "Java Technical Lead Contract" at bounding box center [493, 224] width 671 height 15
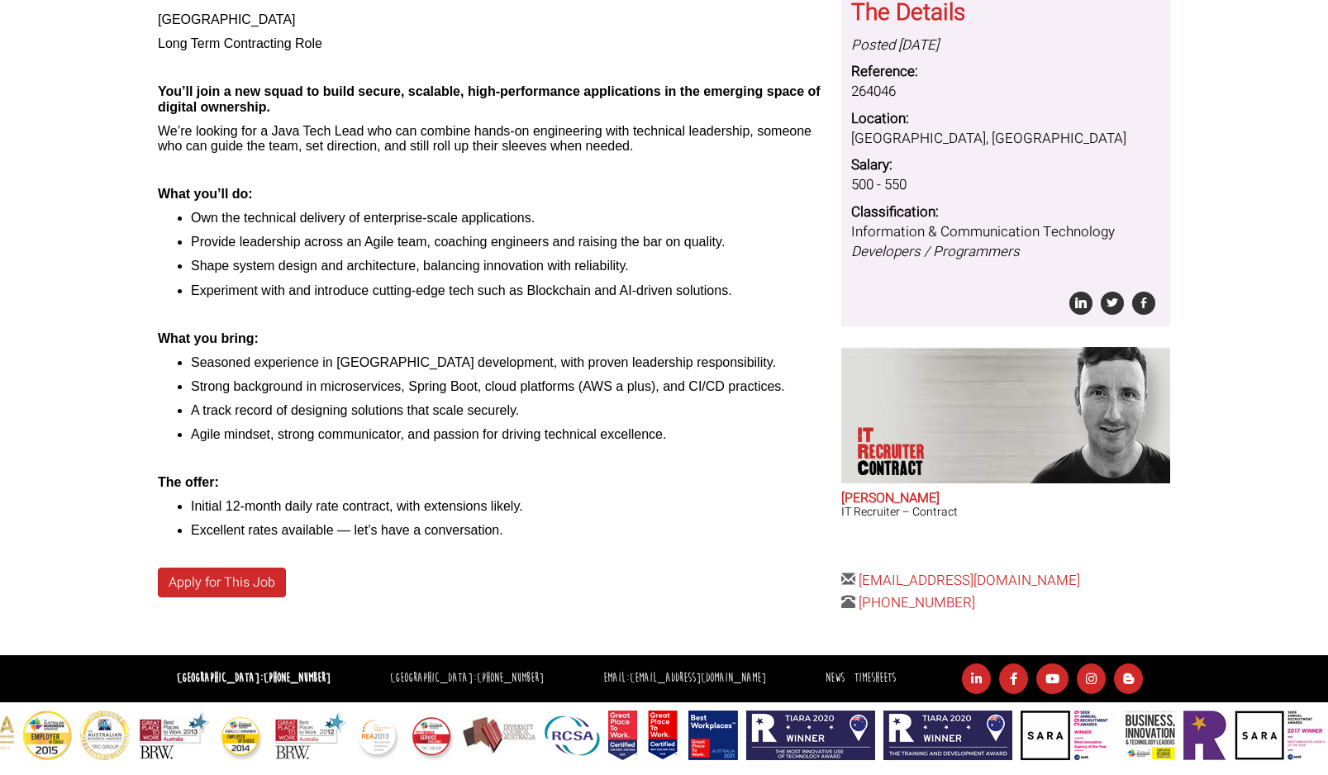
scroll to position [230, 0]
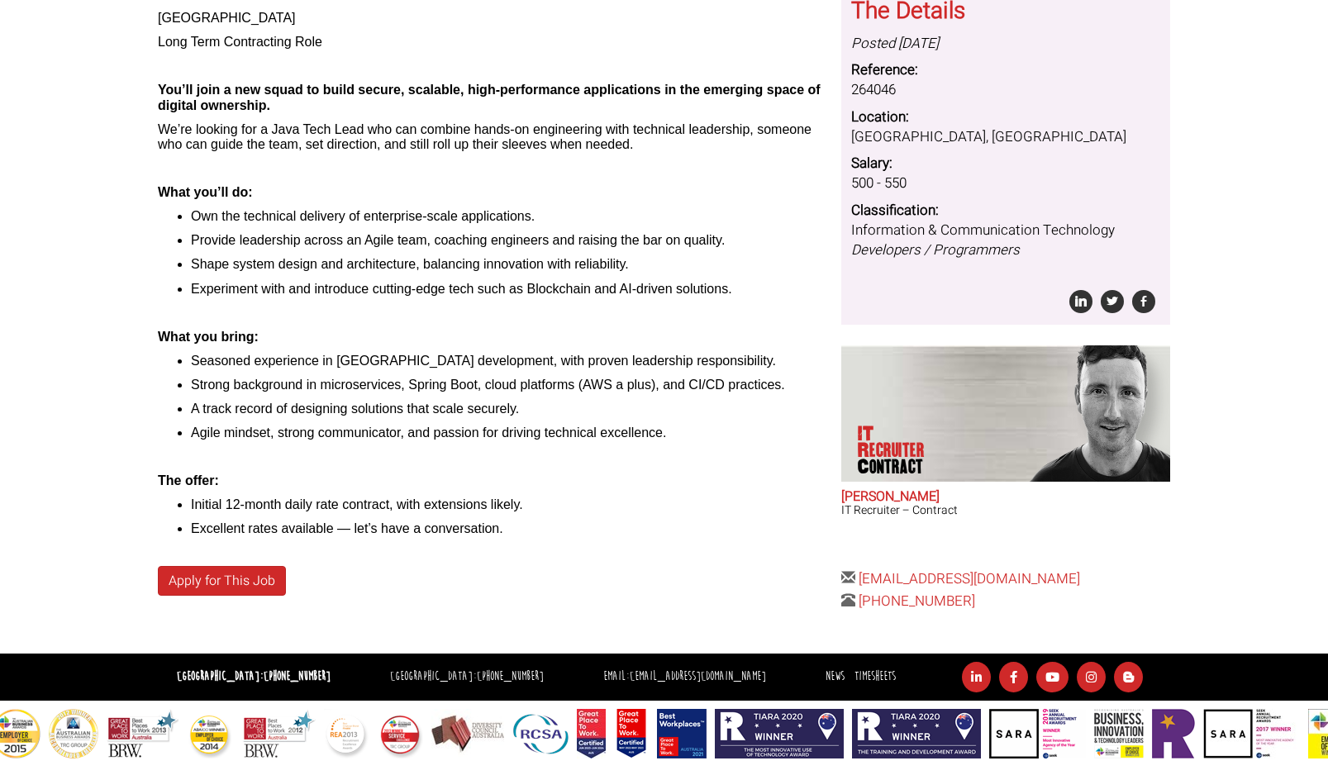
click at [631, 513] on ul "Initial 12-month daily rate contract, with extensions likely. Excellent rates a…" at bounding box center [493, 517] width 671 height 39
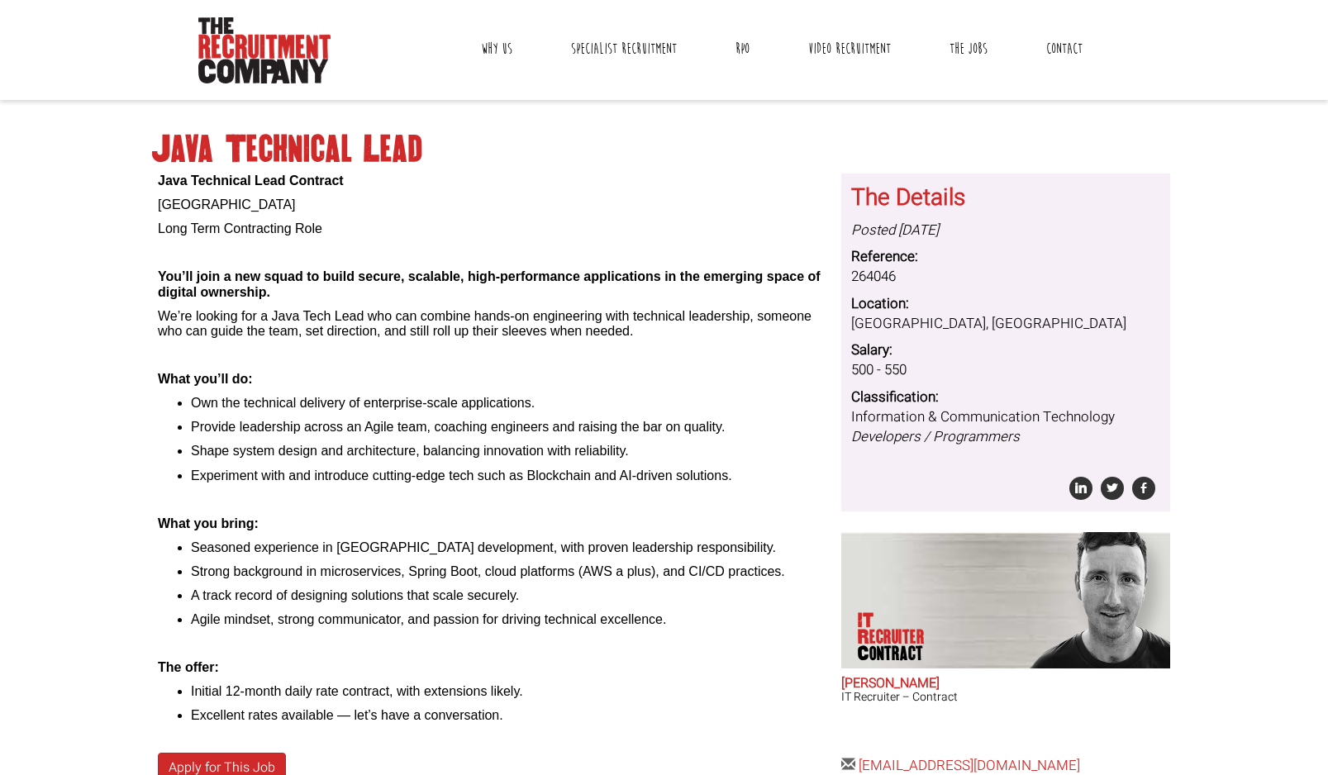
scroll to position [0, 0]
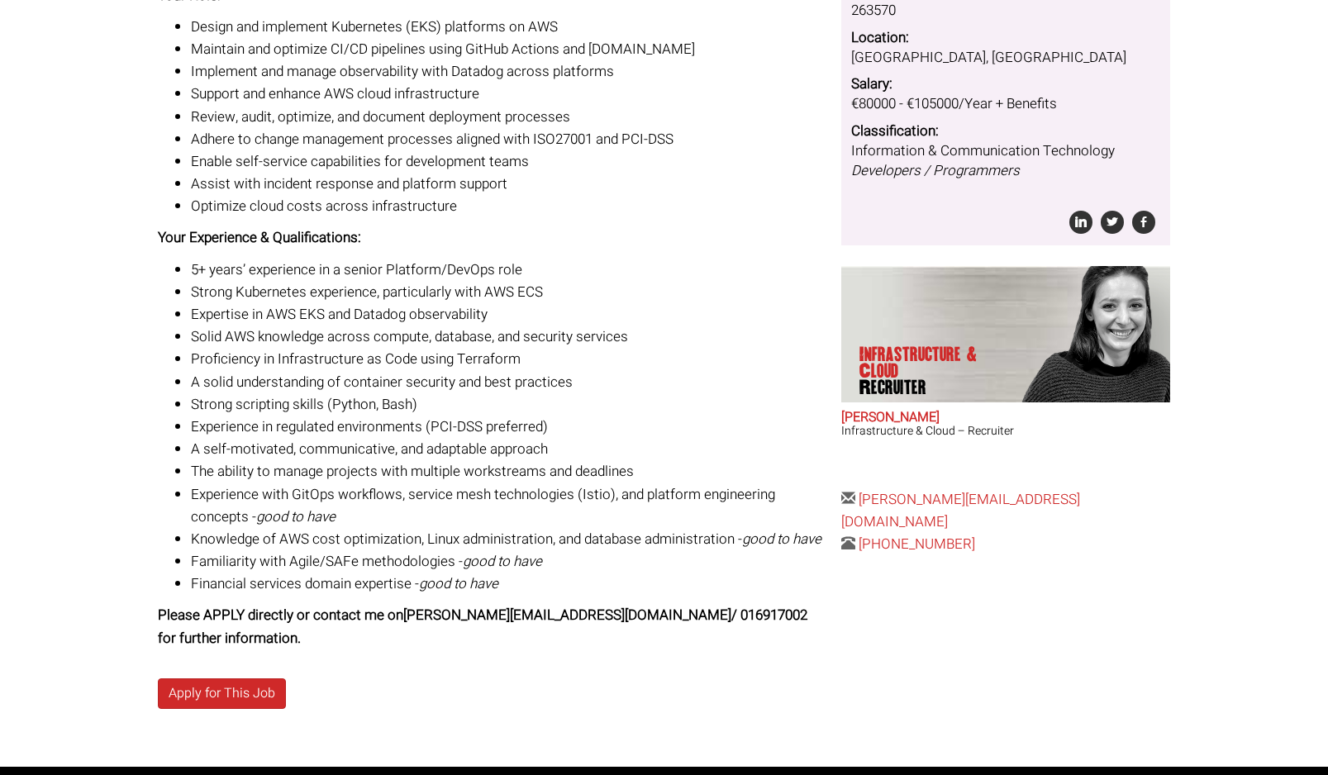
scroll to position [233, 0]
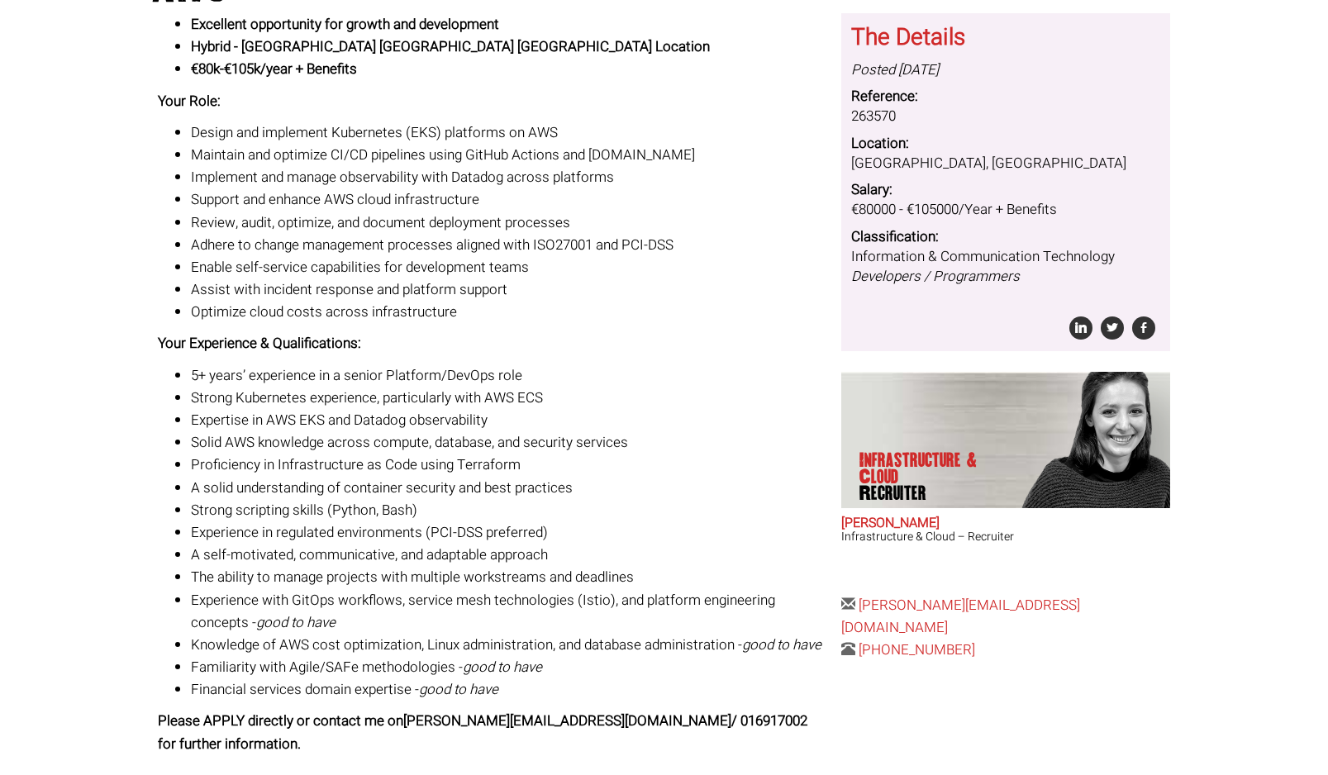
click at [1304, 208] on body "[GEOGRAPHIC_DATA]: [PHONE_NUMBER] [GEOGRAPHIC_DATA]: [PHONE_NUMBER] Contractors…" at bounding box center [664, 372] width 1328 height 1211
click at [1263, 212] on body "[GEOGRAPHIC_DATA]: [PHONE_NUMBER] [GEOGRAPHIC_DATA]: [PHONE_NUMBER] Contractors…" at bounding box center [664, 372] width 1328 height 1211
click at [1267, 155] on body "[GEOGRAPHIC_DATA]: [PHONE_NUMBER] [GEOGRAPHIC_DATA]: [PHONE_NUMBER] Contractors…" at bounding box center [664, 372] width 1328 height 1211
click at [1271, 175] on body "[GEOGRAPHIC_DATA]: [PHONE_NUMBER] [GEOGRAPHIC_DATA]: [PHONE_NUMBER] Contractors…" at bounding box center [664, 372] width 1328 height 1211
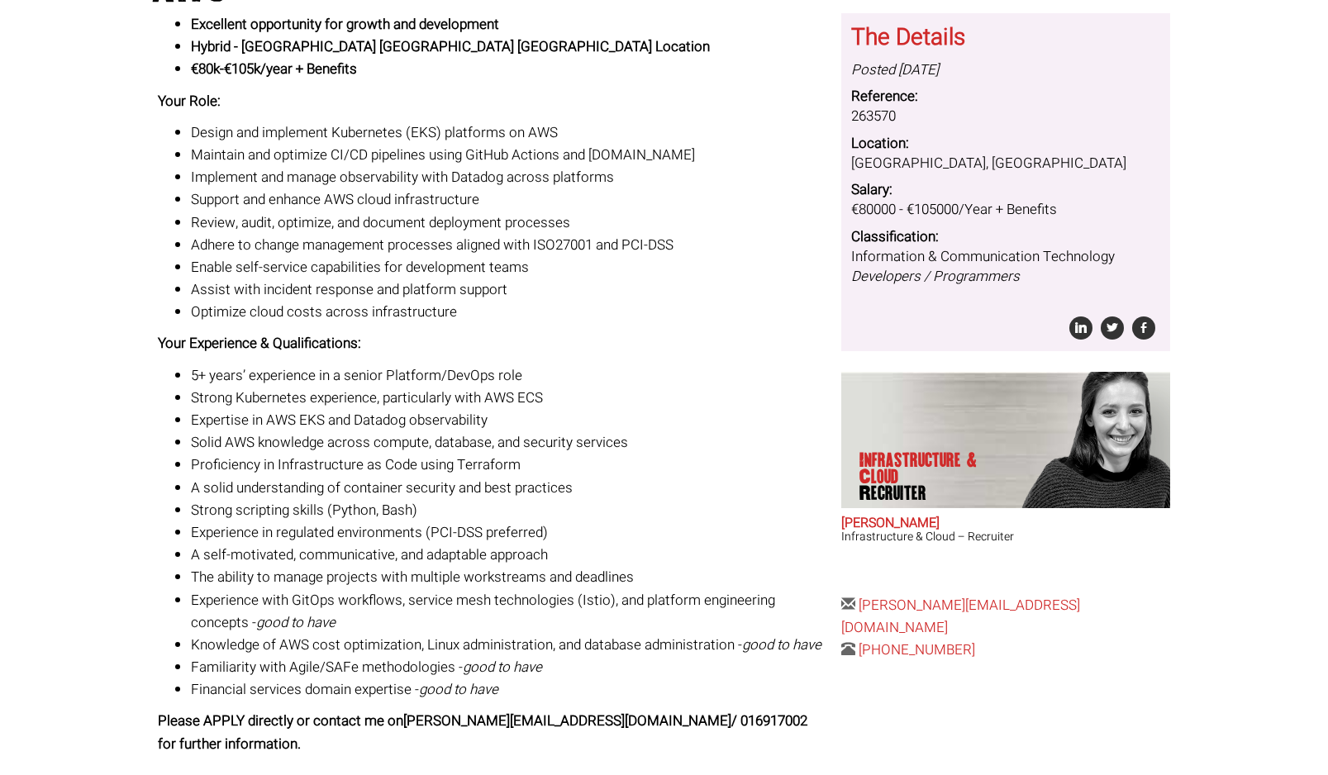
click at [643, 422] on li "Expertise in AWS EKS and Datadog observability" at bounding box center [510, 420] width 638 height 22
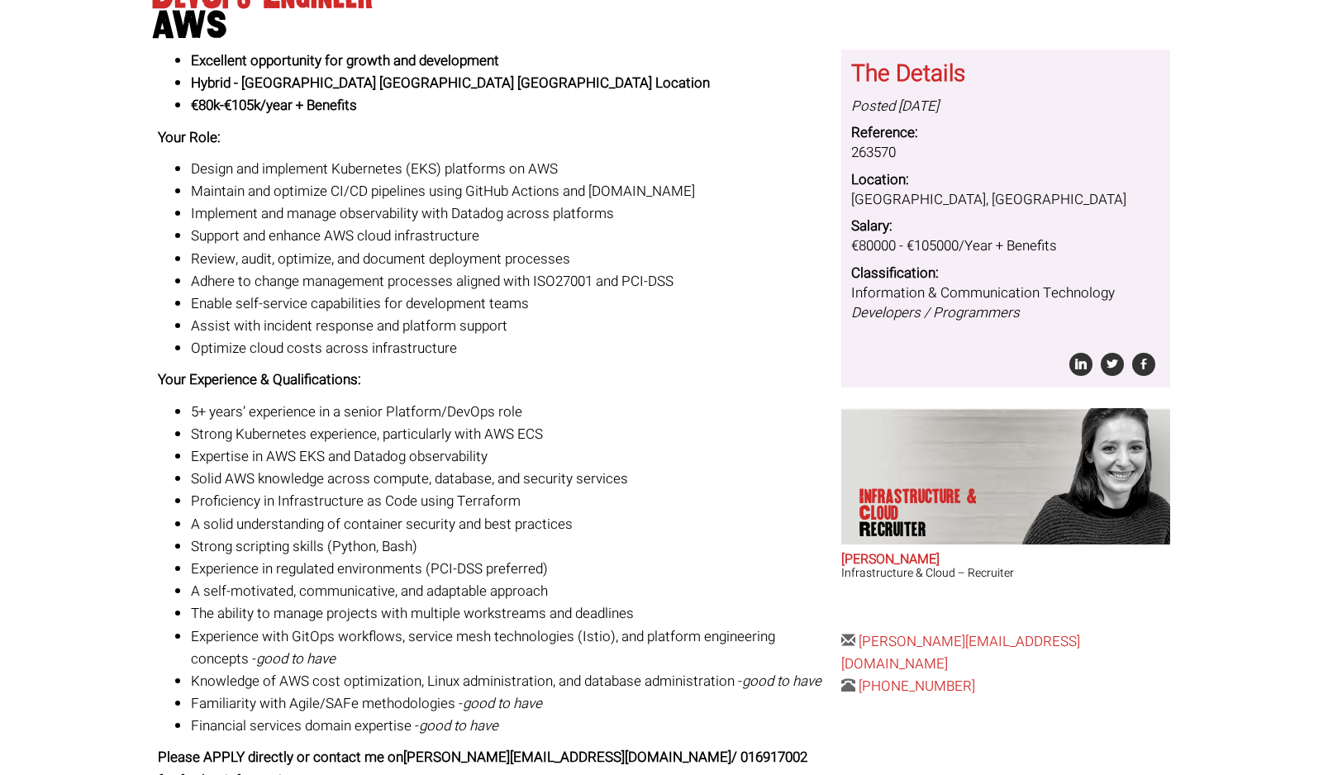
scroll to position [202, 0]
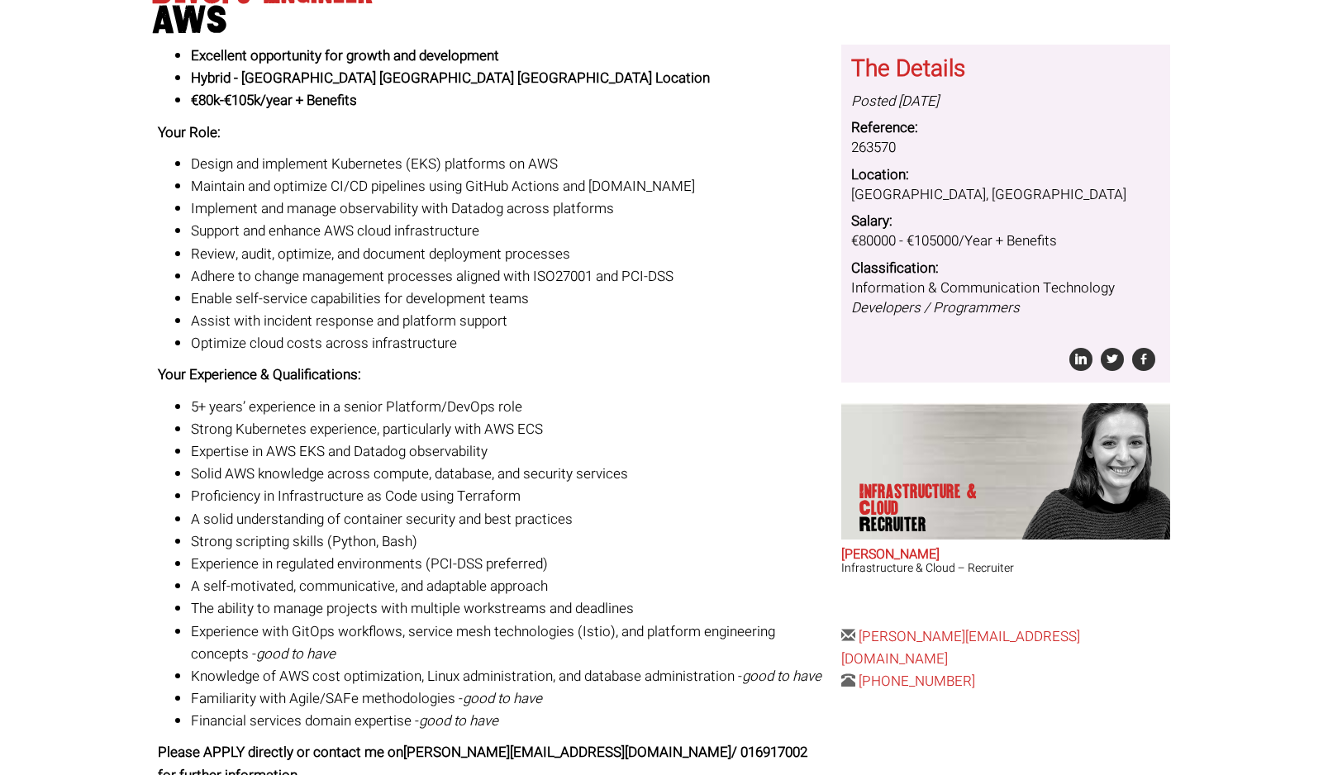
click at [934, 716] on div "DevOps Engineer AWS Excellent opportunity for growth and development Hybrid - […" at bounding box center [663, 431] width 1037 height 946
click at [707, 469] on li "Solid AWS knowledge across compute, database, and security services" at bounding box center [510, 474] width 638 height 22
click at [691, 474] on li "Solid AWS knowledge across compute, database, and security services" at bounding box center [510, 474] width 638 height 22
click at [689, 446] on li "Expertise in AWS EKS and Datadog observability" at bounding box center [510, 452] width 638 height 22
click at [689, 457] on li "Expertise in AWS EKS and Datadog observability" at bounding box center [510, 452] width 638 height 22
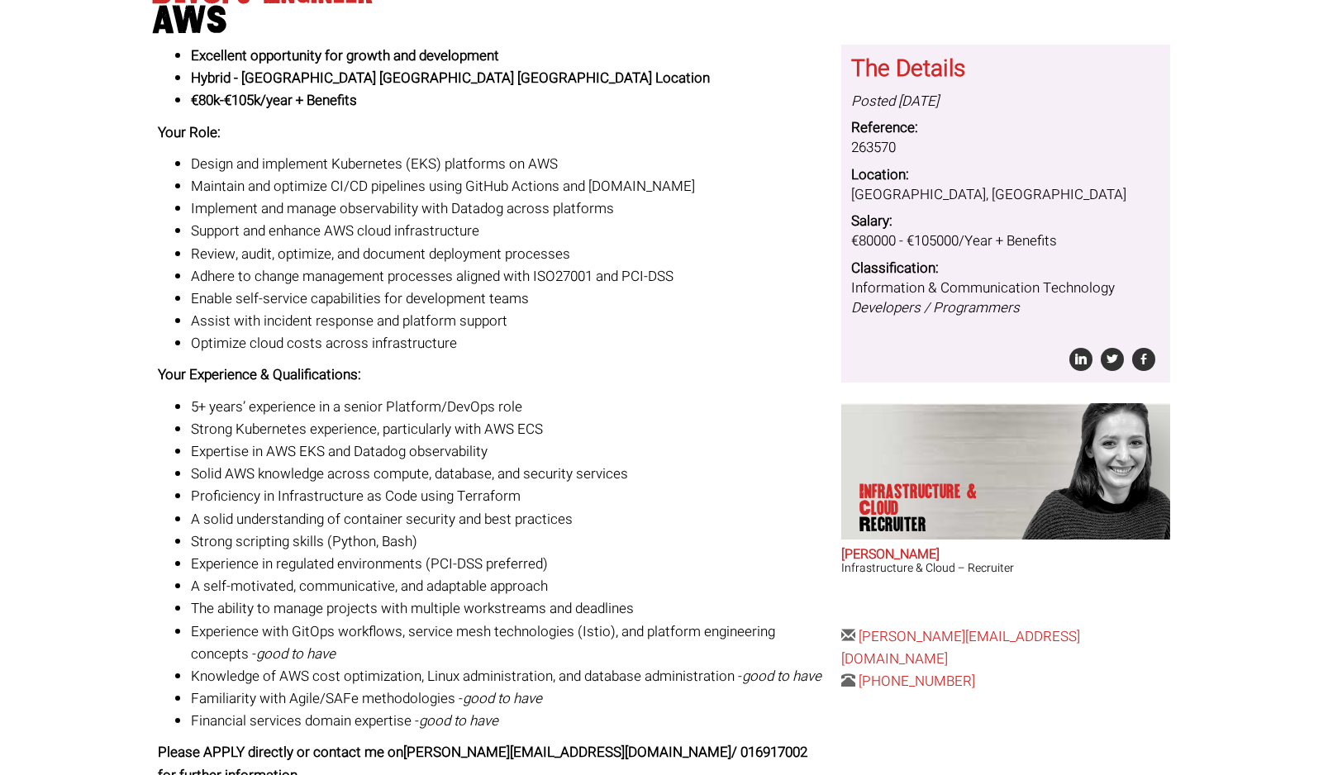
click at [686, 467] on li "Solid AWS knowledge across compute, database, and security services" at bounding box center [510, 474] width 638 height 22
click at [695, 474] on li "Solid AWS knowledge across compute, database, and security services" at bounding box center [510, 474] width 638 height 22
click at [651, 331] on li "Assist with incident response and platform support" at bounding box center [510, 321] width 638 height 22
